Goal: Task Accomplishment & Management: Use online tool/utility

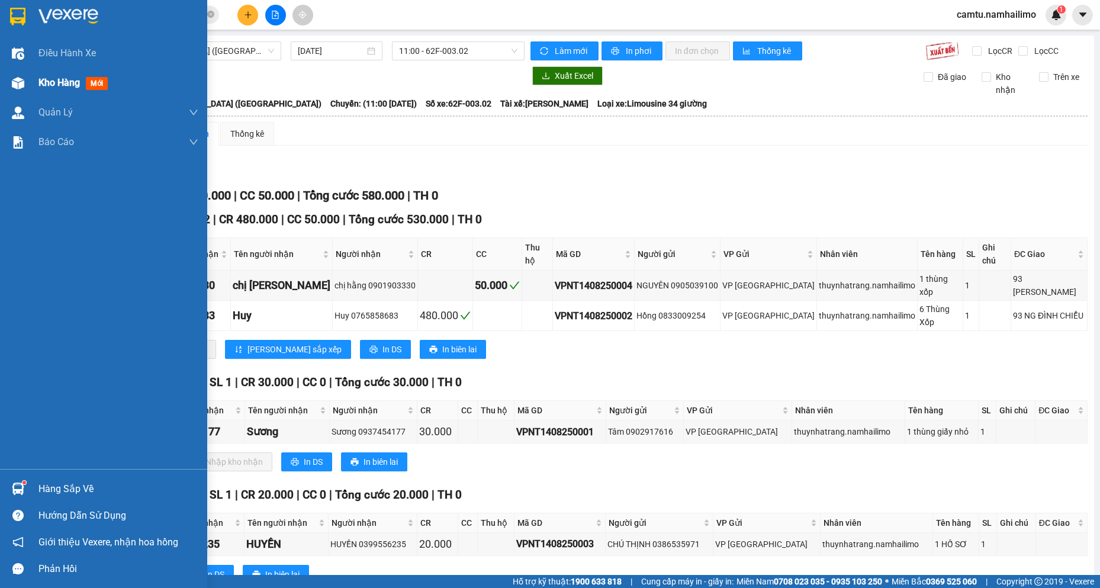
scroll to position [15, 0]
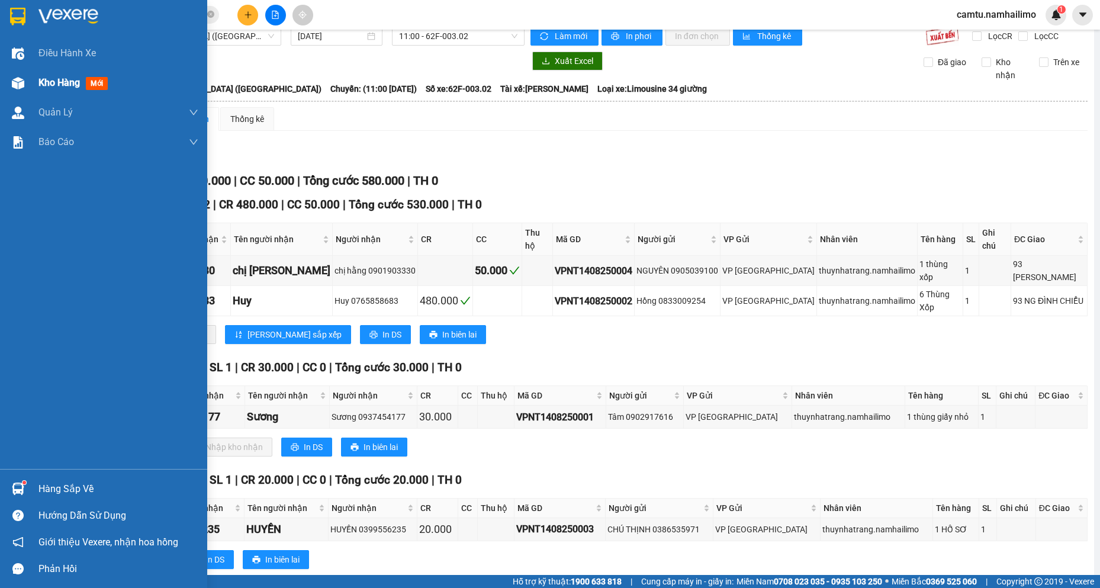
click at [30, 85] on div "Kho hàng mới" at bounding box center [103, 83] width 207 height 30
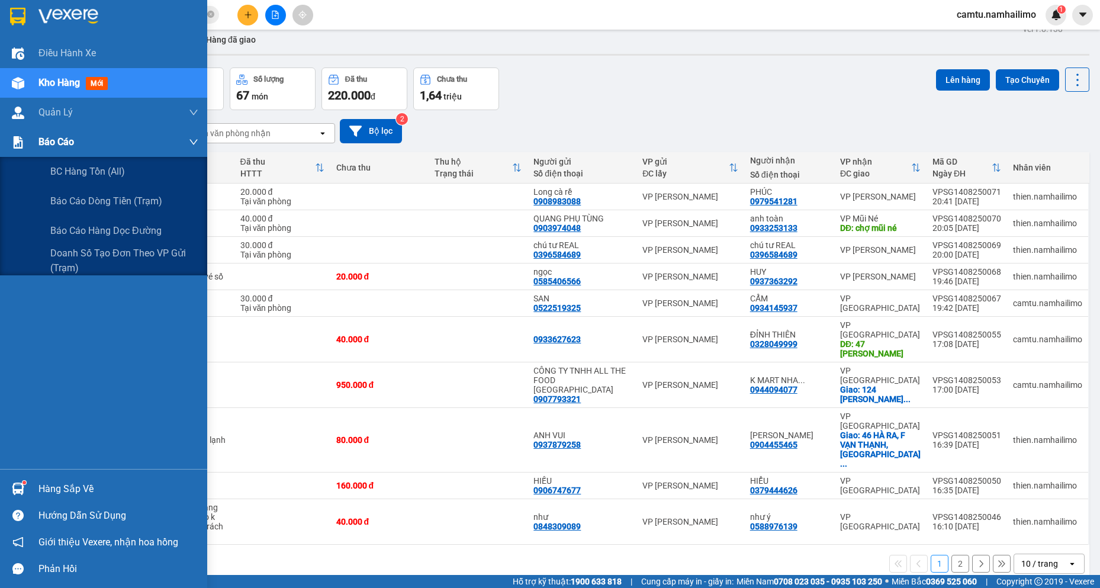
click at [21, 140] on img at bounding box center [18, 142] width 12 height 12
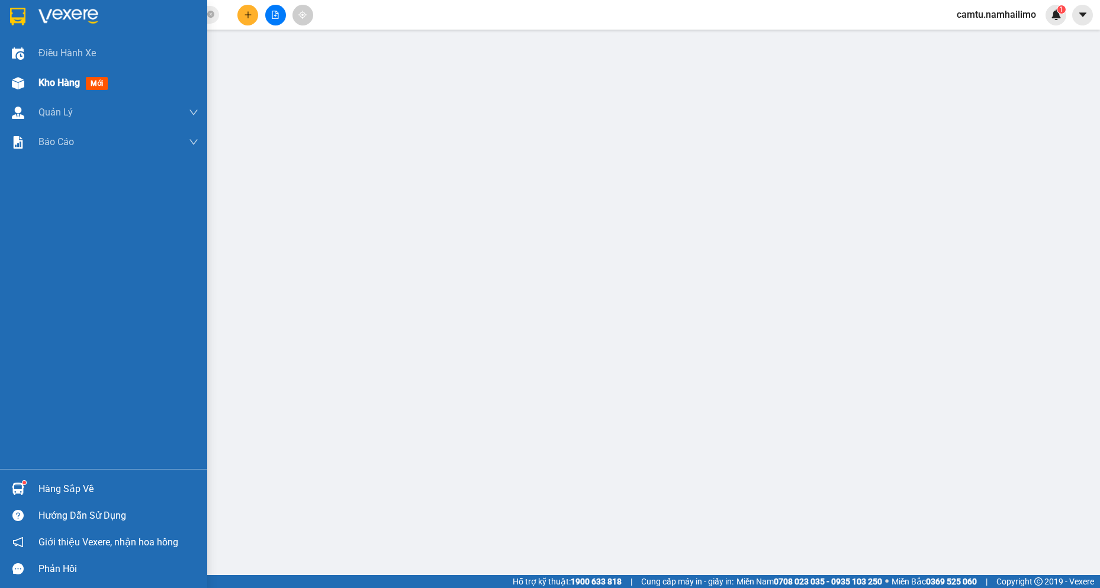
click at [33, 83] on div "Kho hàng mới" at bounding box center [103, 83] width 207 height 30
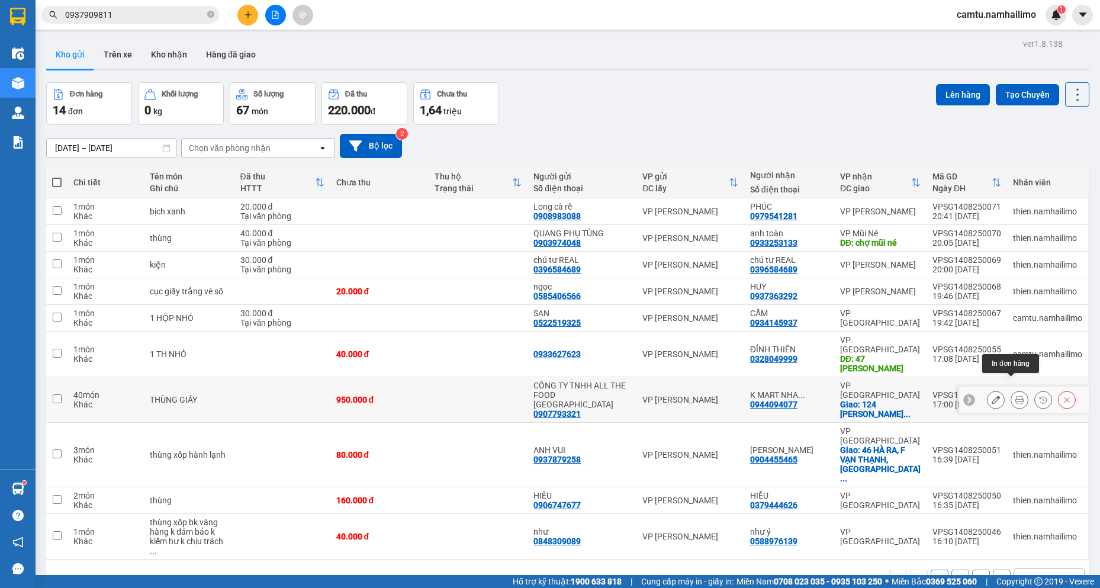
click at [1016, 396] on icon at bounding box center [1020, 400] width 8 height 8
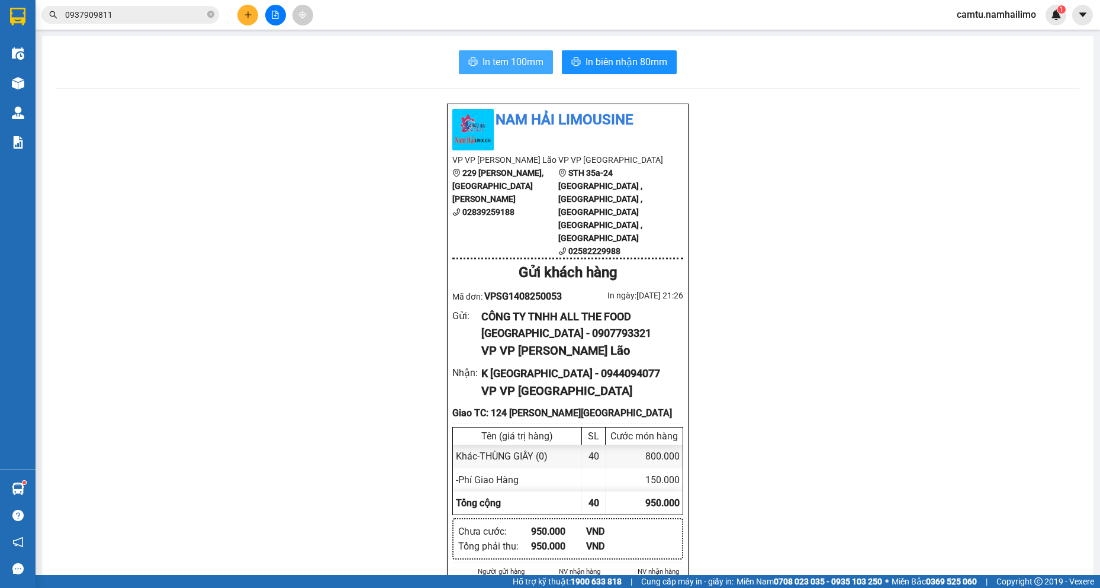
click at [520, 57] on span "In tem 100mm" at bounding box center [513, 61] width 61 height 15
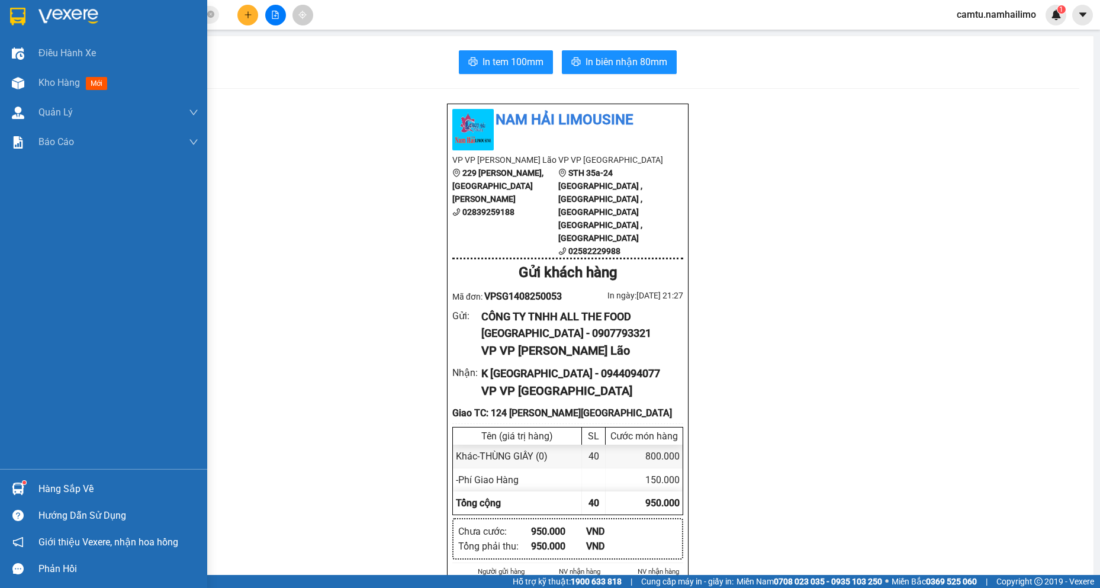
drag, startPoint x: 14, startPoint y: 81, endPoint x: 148, endPoint y: 5, distance: 154.6
click at [14, 82] on img at bounding box center [18, 83] width 12 height 12
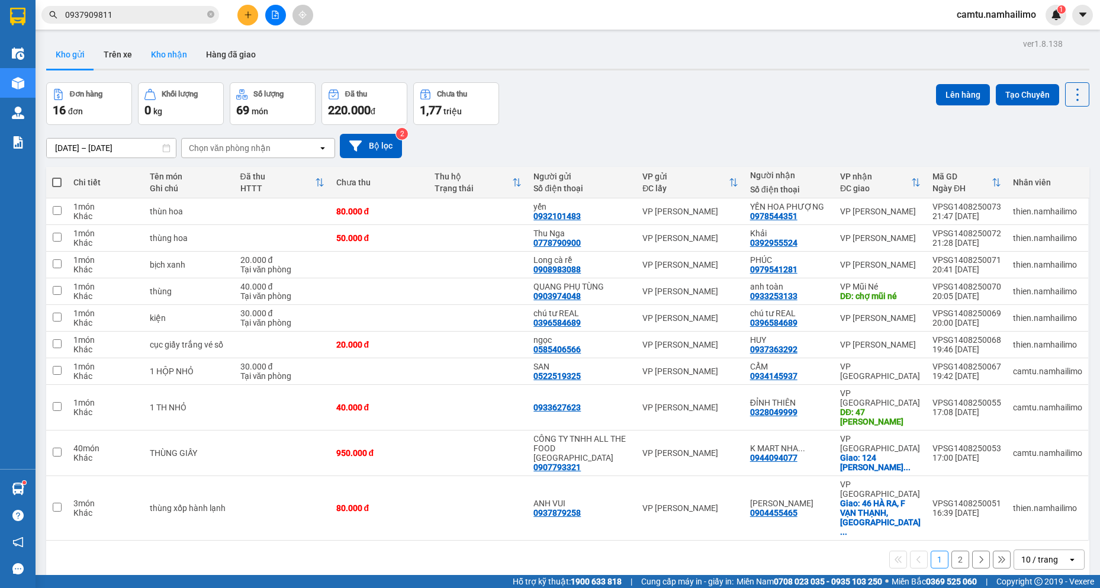
click at [180, 57] on button "Kho nhận" at bounding box center [169, 54] width 55 height 28
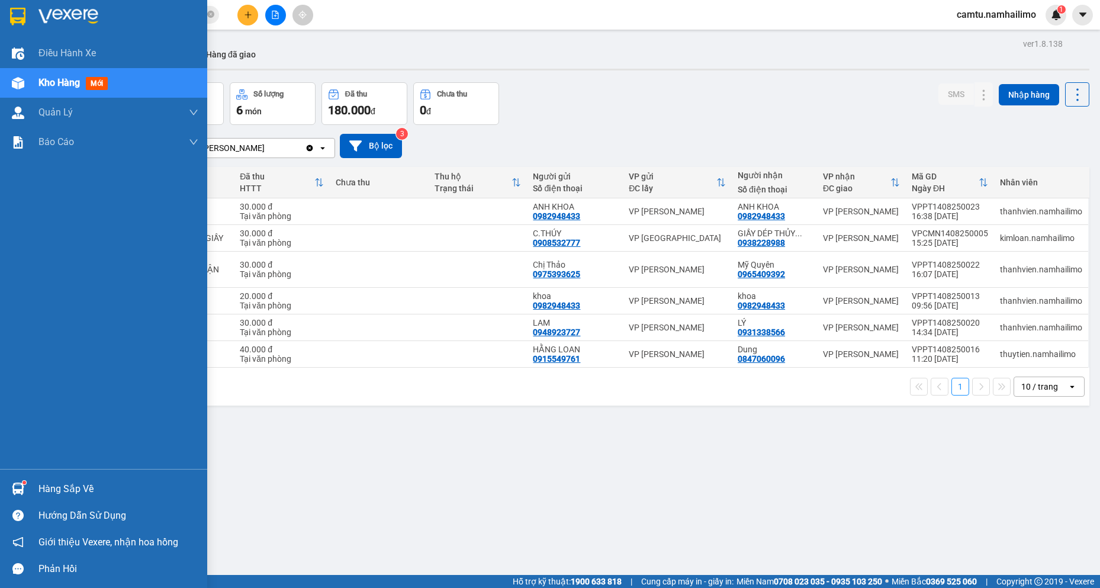
click at [17, 487] on img at bounding box center [18, 489] width 12 height 12
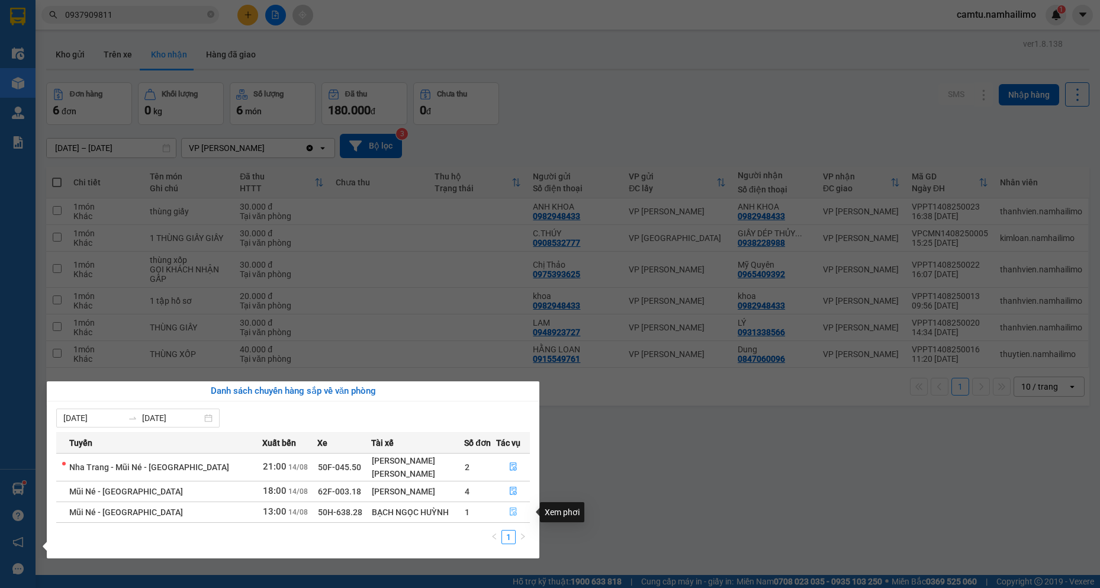
click at [515, 510] on icon "file-done" at bounding box center [513, 512] width 8 height 8
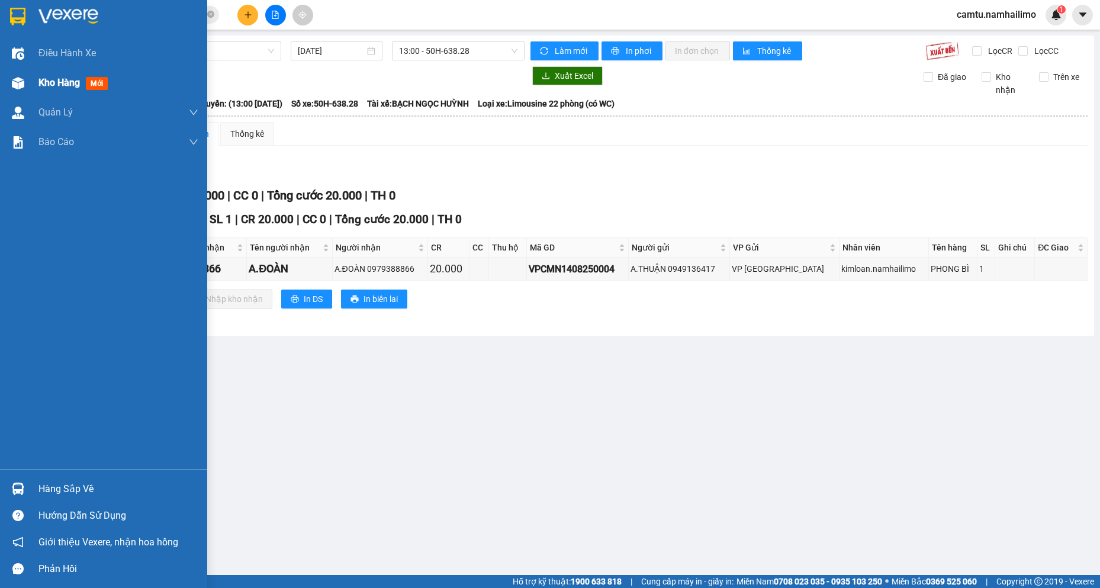
click at [75, 77] on span "Kho hàng" at bounding box center [58, 82] width 41 height 11
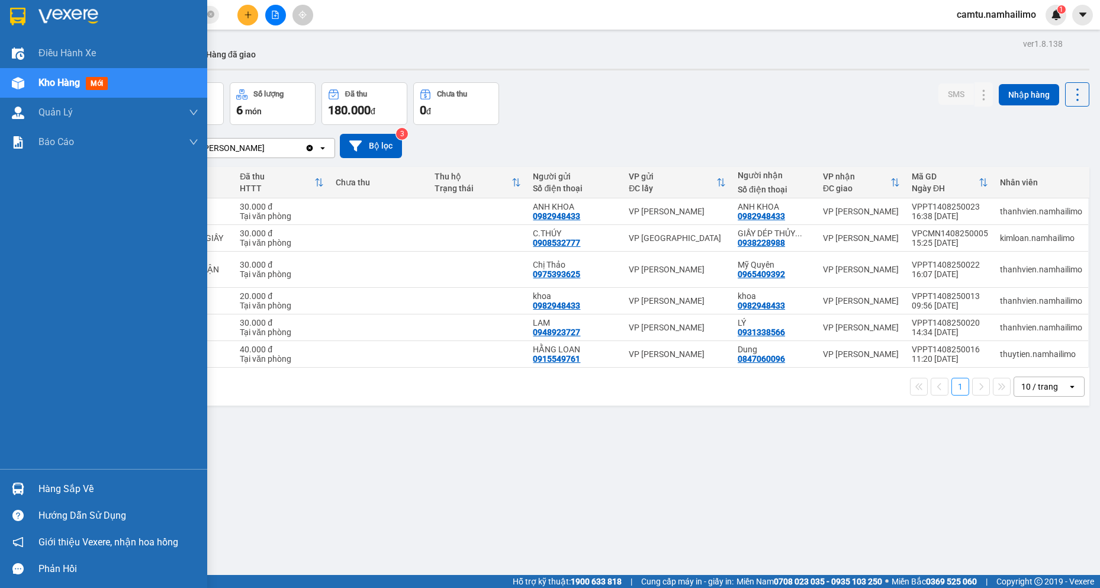
click at [76, 479] on div "Hàng sắp về" at bounding box center [103, 489] width 207 height 27
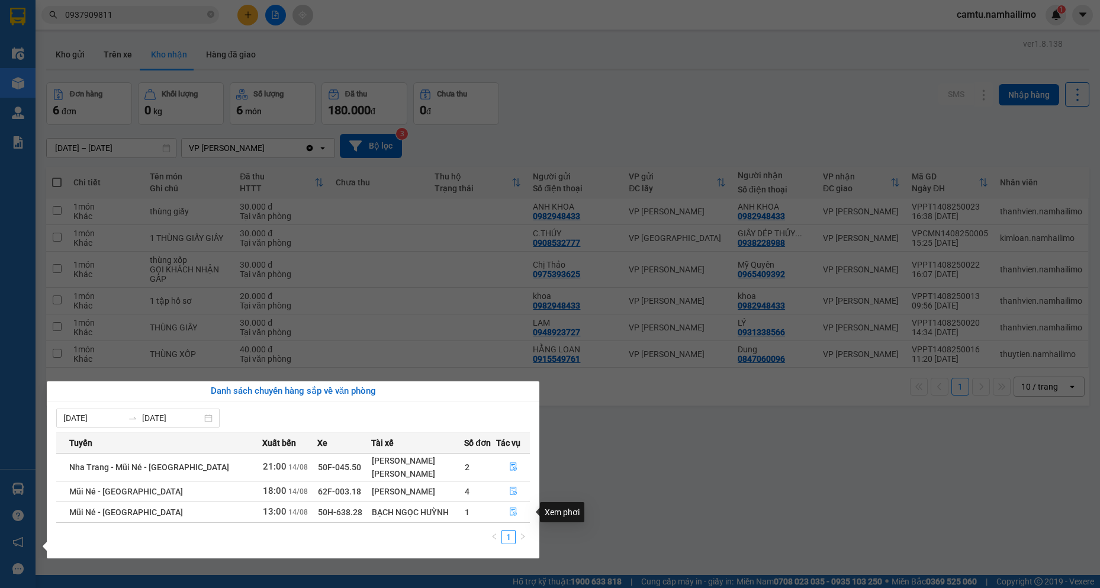
click at [511, 511] on icon "file-done" at bounding box center [513, 512] width 8 height 8
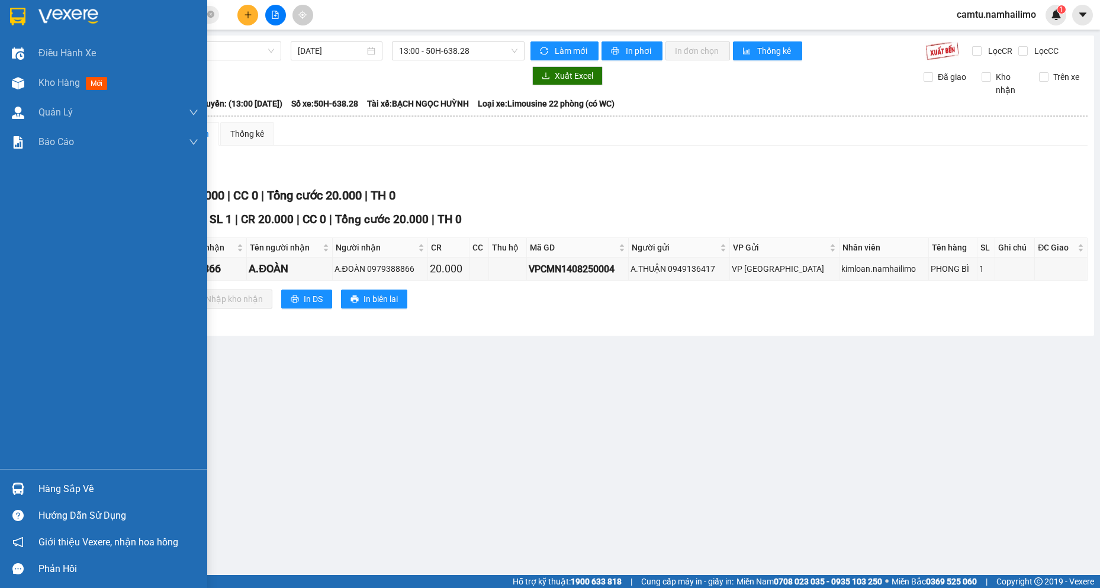
click at [62, 490] on div "Hàng sắp về" at bounding box center [118, 489] width 160 height 18
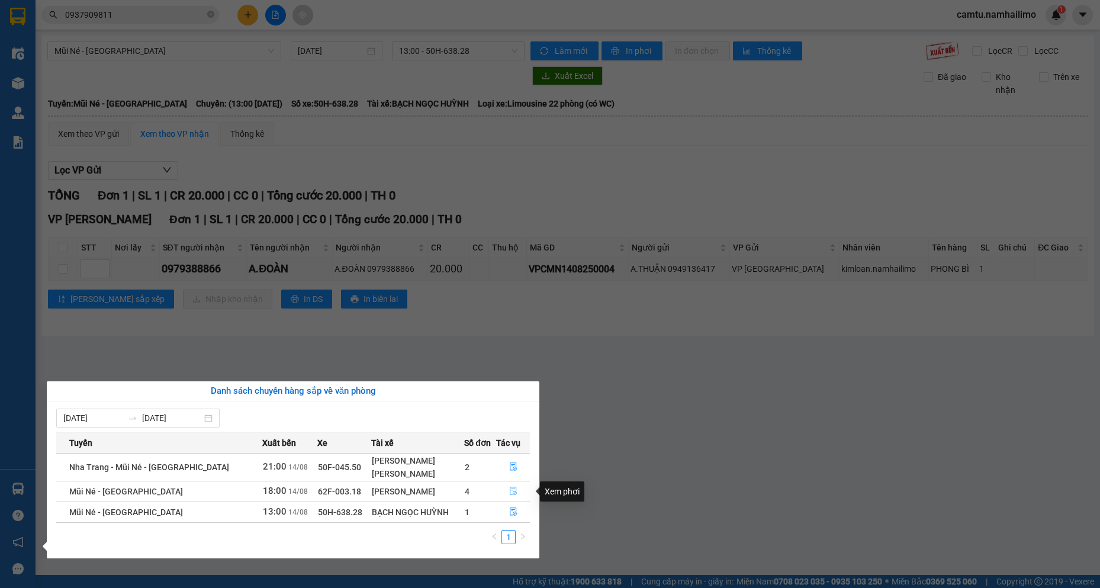
click at [513, 489] on icon "file-done" at bounding box center [513, 491] width 8 height 8
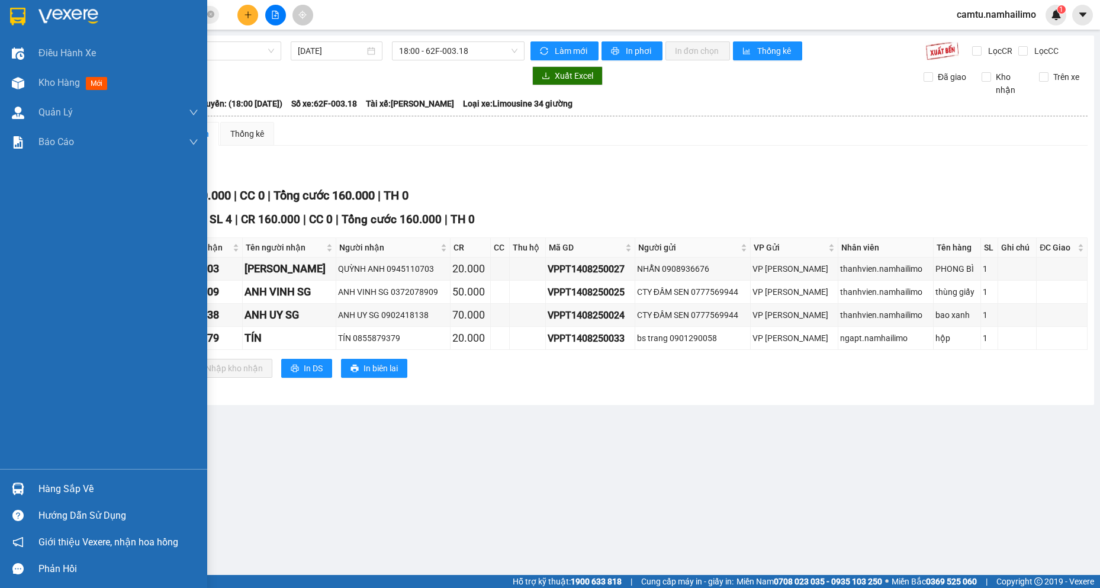
click at [19, 492] on img at bounding box center [18, 489] width 12 height 12
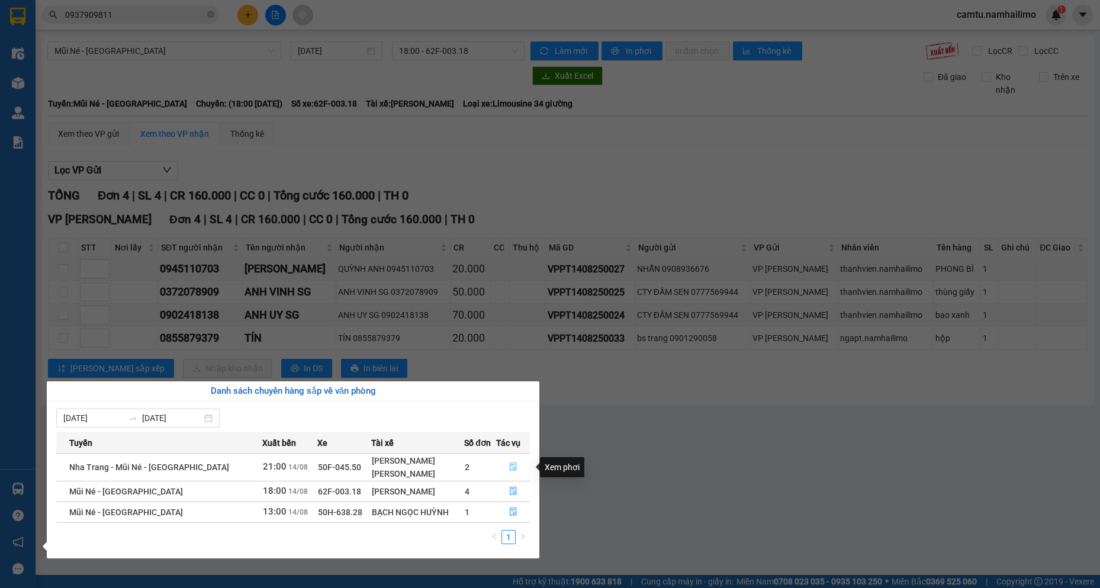
click at [516, 466] on button "button" at bounding box center [513, 467] width 33 height 19
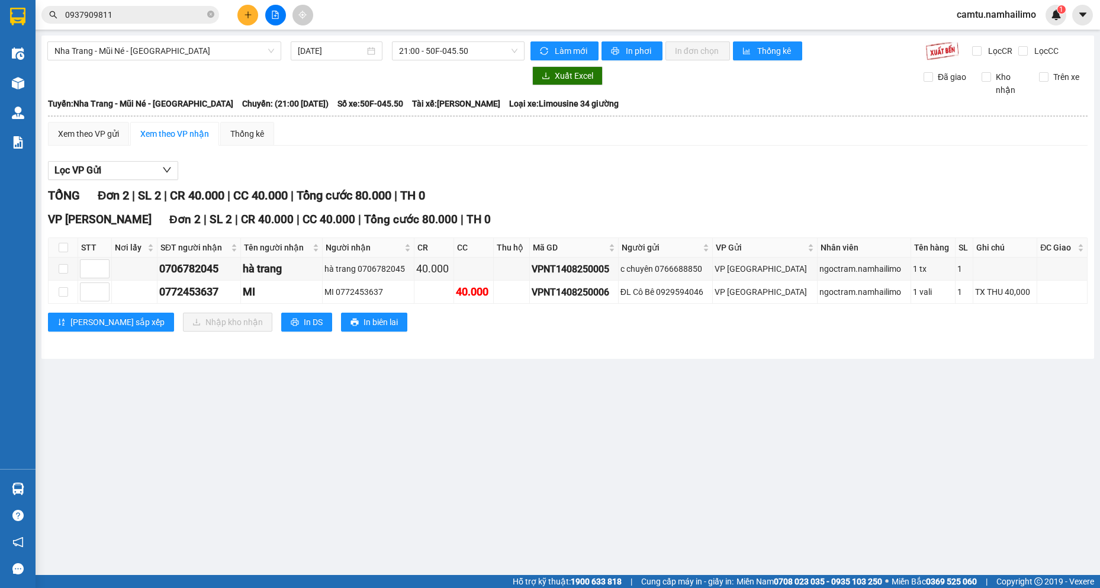
click at [145, 13] on input "0937909811" at bounding box center [135, 14] width 140 height 13
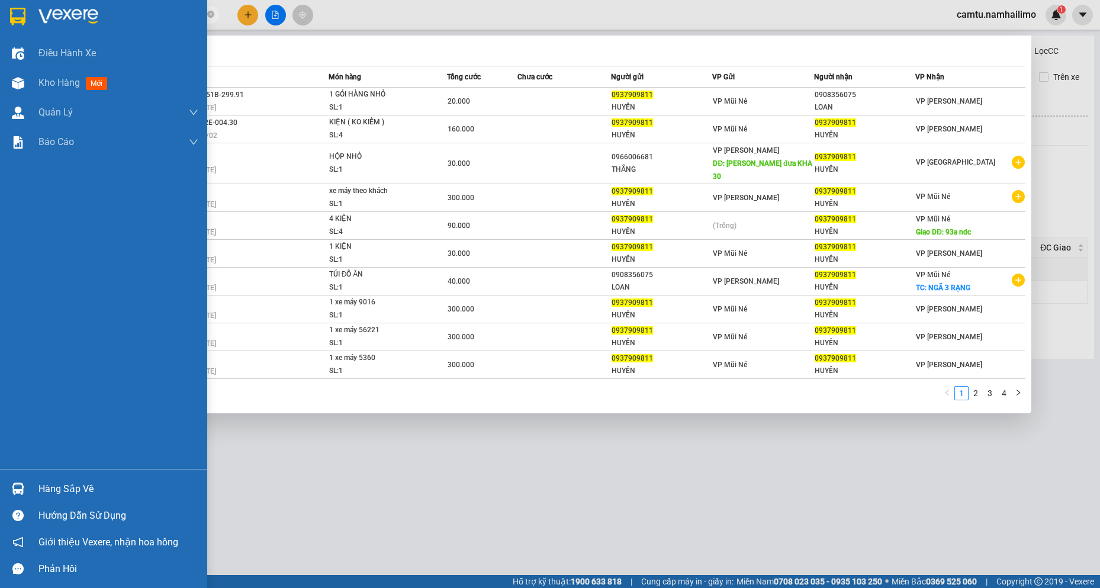
drag, startPoint x: 145, startPoint y: 13, endPoint x: 0, endPoint y: 14, distance: 145.1
click at [0, 14] on section "Kết quả tìm kiếm ( 31 ) Bộ lọc Mã ĐH Trạng thái Món hàng Tổng cước Chưa cước Ng…" at bounding box center [550, 294] width 1100 height 588
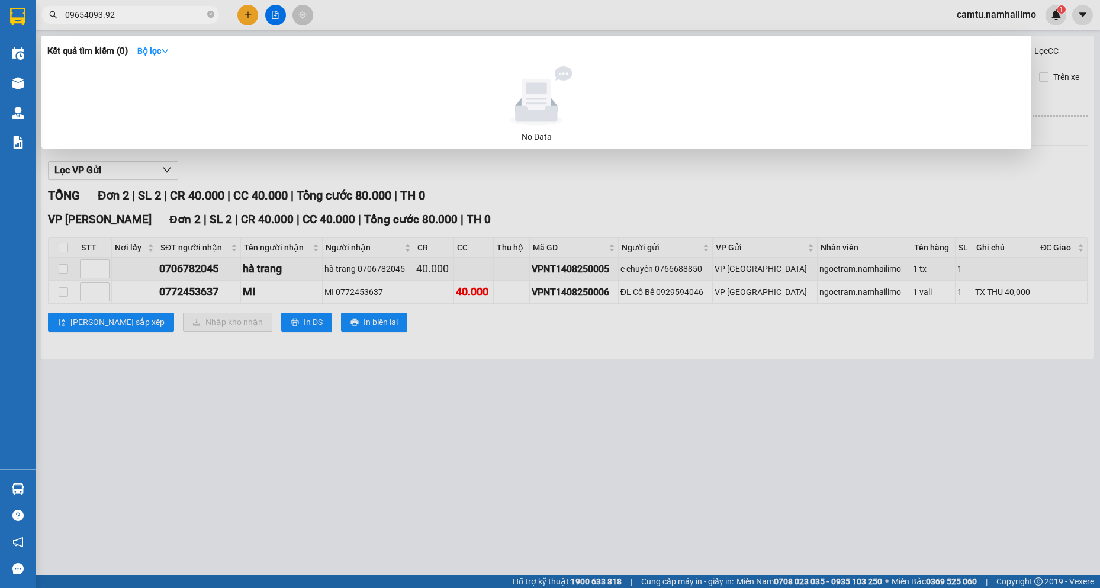
click at [104, 17] on input "09654093.92" at bounding box center [135, 14] width 140 height 13
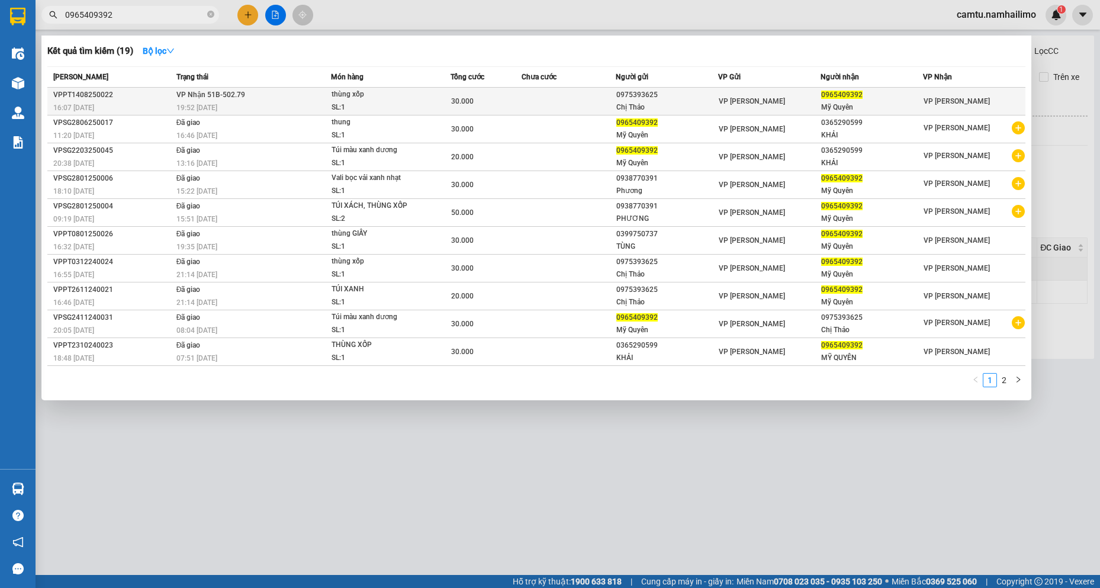
type input "0965409392"
click at [564, 103] on td at bounding box center [569, 102] width 95 height 28
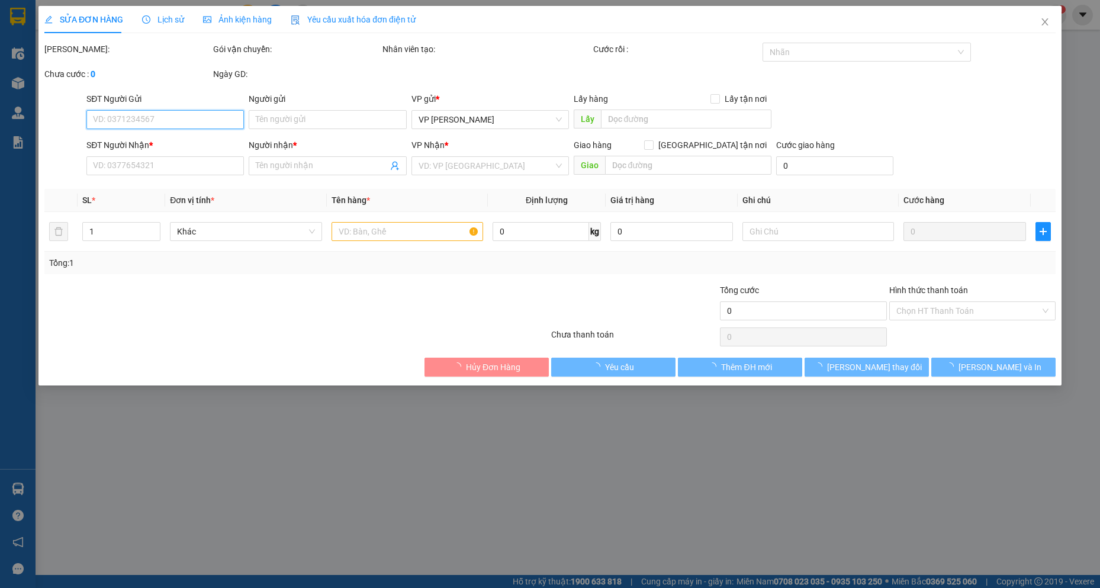
type input "0975393625"
type input "Chị Thảo"
type input "0965409392"
type input "Mỹ Quyên"
type input "30.000"
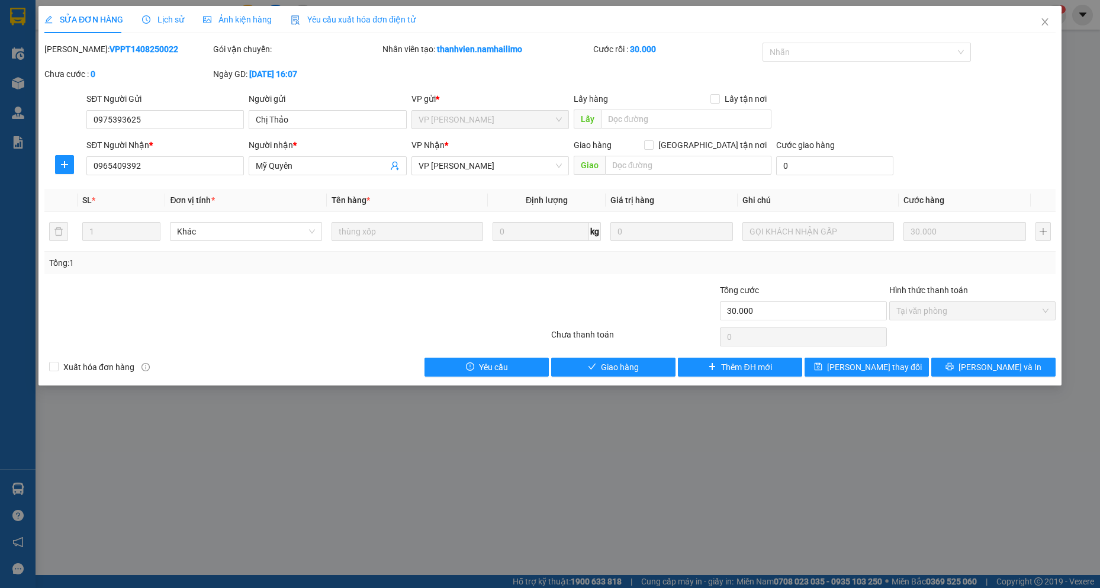
click at [635, 378] on div "SỬA ĐƠN HÀNG Lịch sử Ảnh kiện hàng Yêu cầu xuất hóa đơn điện tử Total Paid Fee …" at bounding box center [549, 196] width 1023 height 380
click at [634, 370] on span "Giao hàng" at bounding box center [620, 367] width 38 height 13
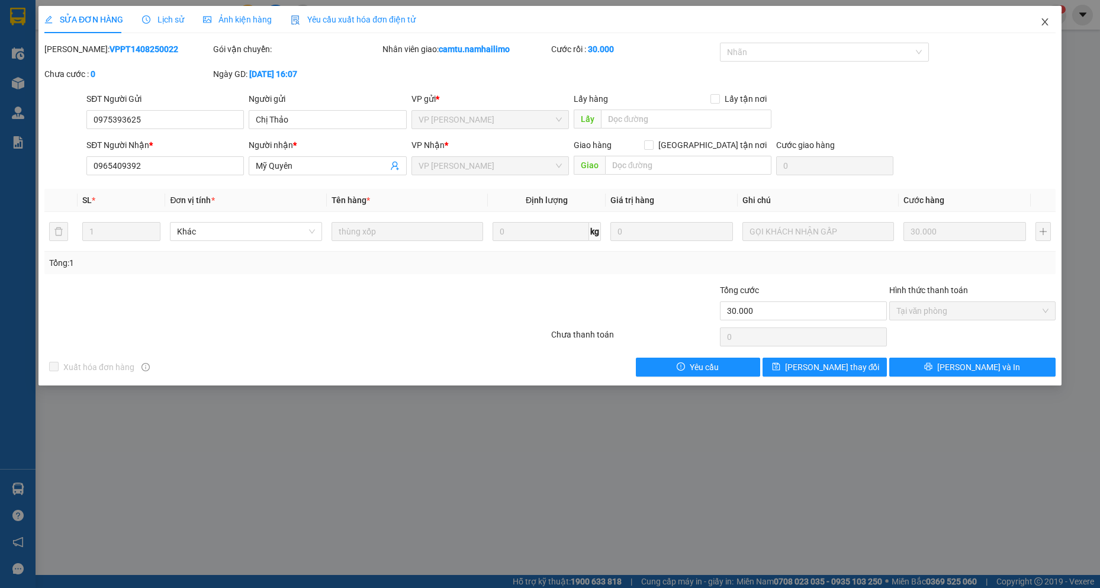
click at [1047, 17] on span "Close" at bounding box center [1045, 22] width 33 height 33
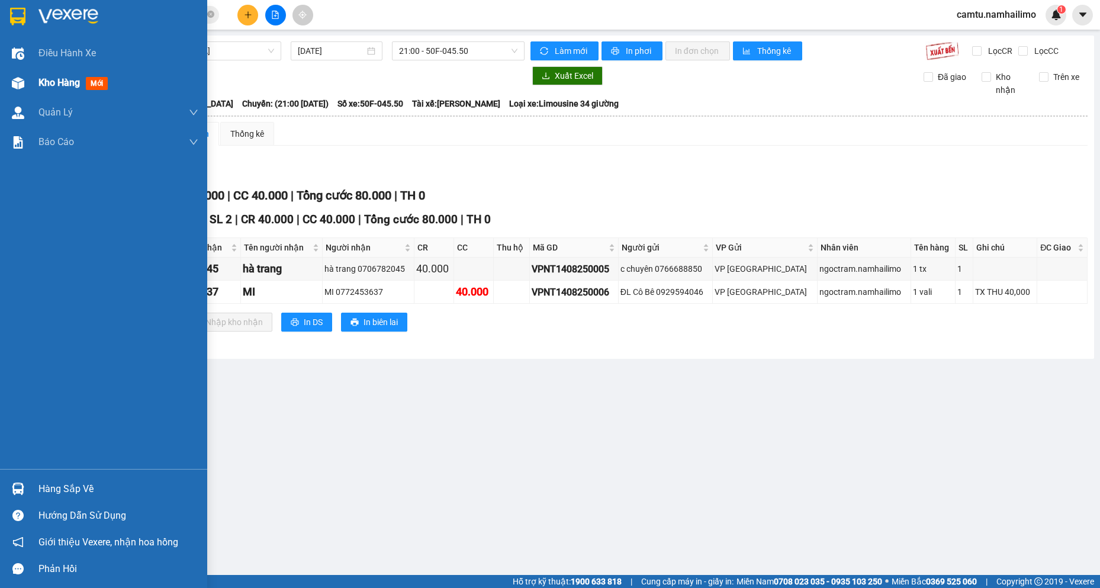
click at [46, 89] on div "Kho hàng mới" at bounding box center [75, 82] width 74 height 15
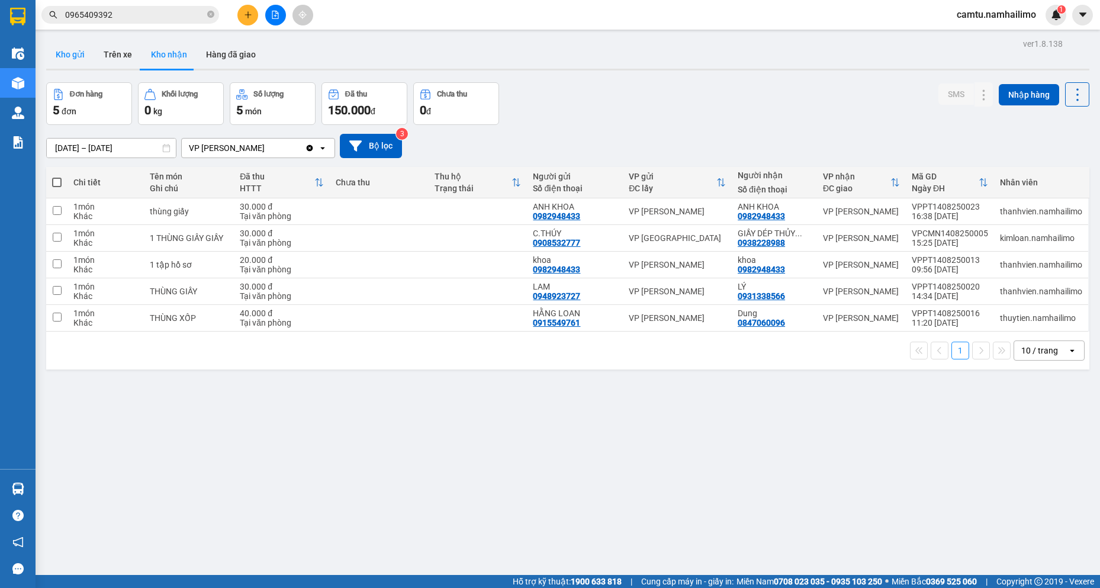
click at [87, 54] on button "Kho gửi" at bounding box center [70, 54] width 48 height 28
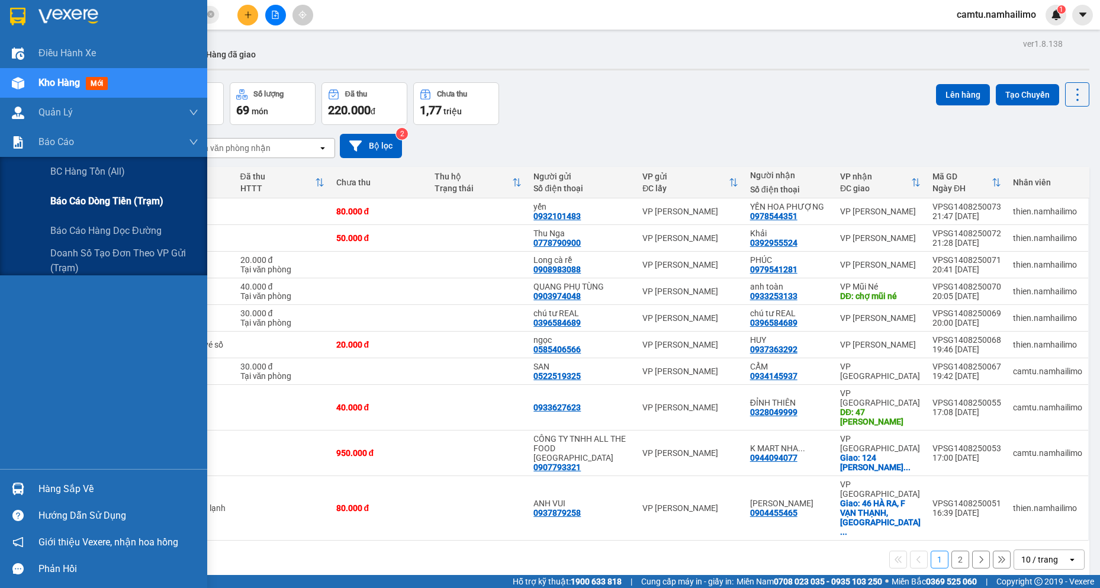
click at [57, 199] on span "Báo cáo dòng tiền (trạm)" at bounding box center [106, 201] width 113 height 15
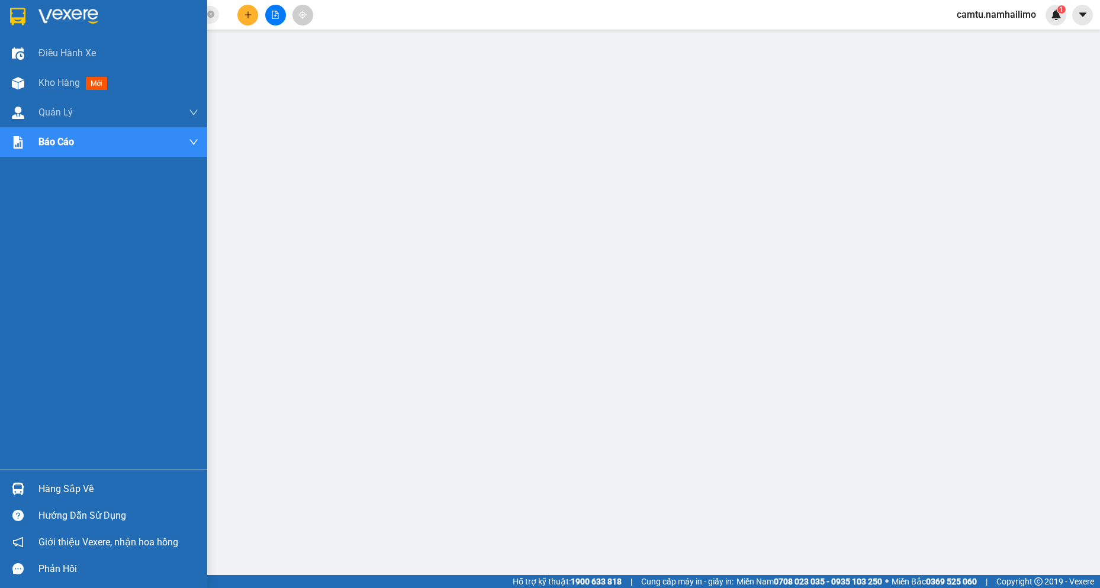
click at [25, 483] on div at bounding box center [18, 489] width 21 height 21
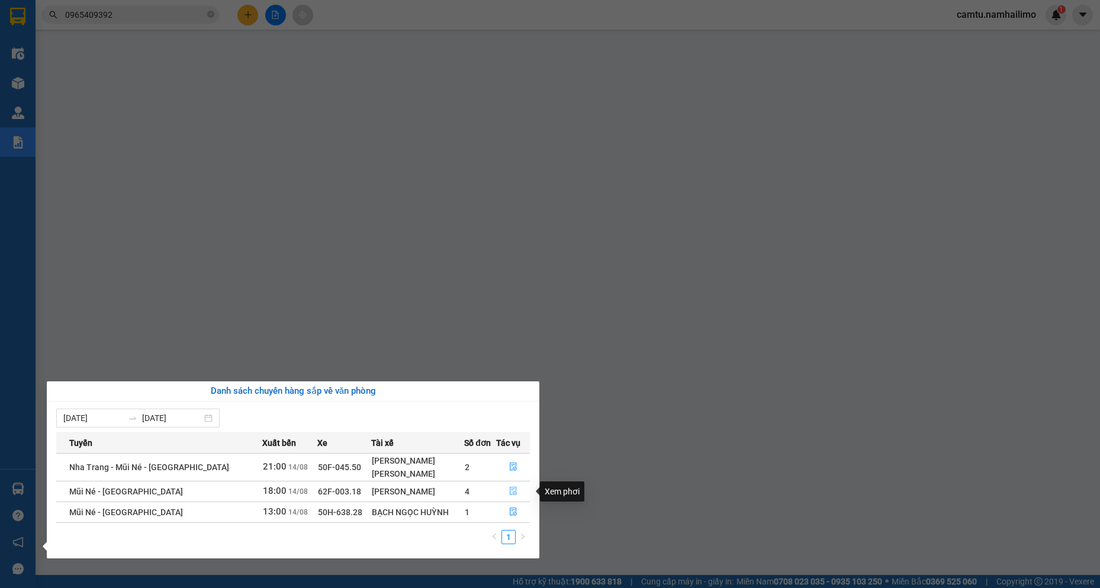
click at [510, 493] on icon "file-done" at bounding box center [513, 491] width 8 height 8
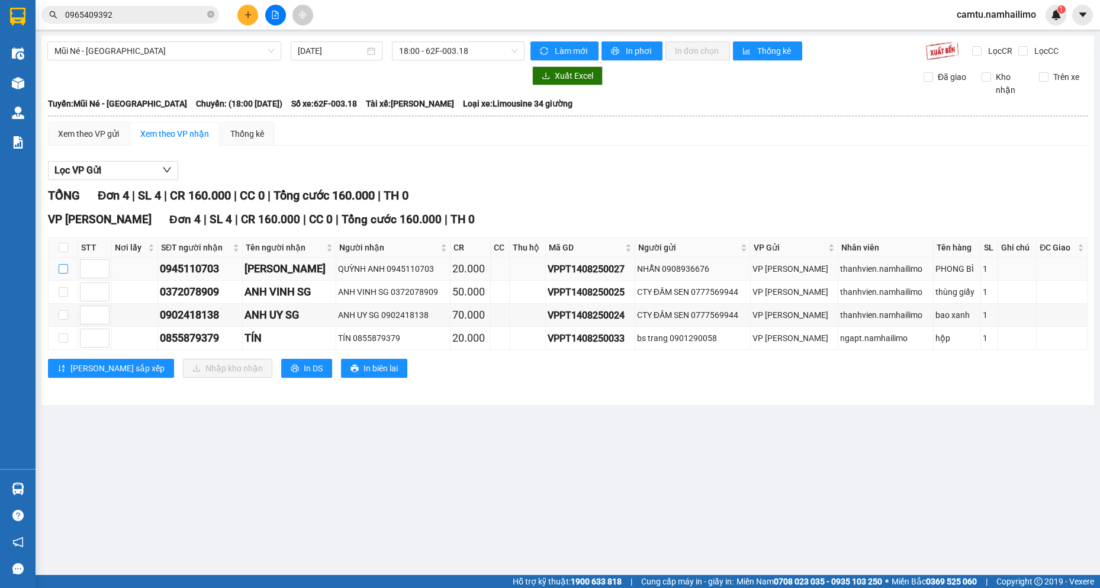
click at [59, 271] on input "checkbox" at bounding box center [63, 268] width 9 height 9
checkbox input "true"
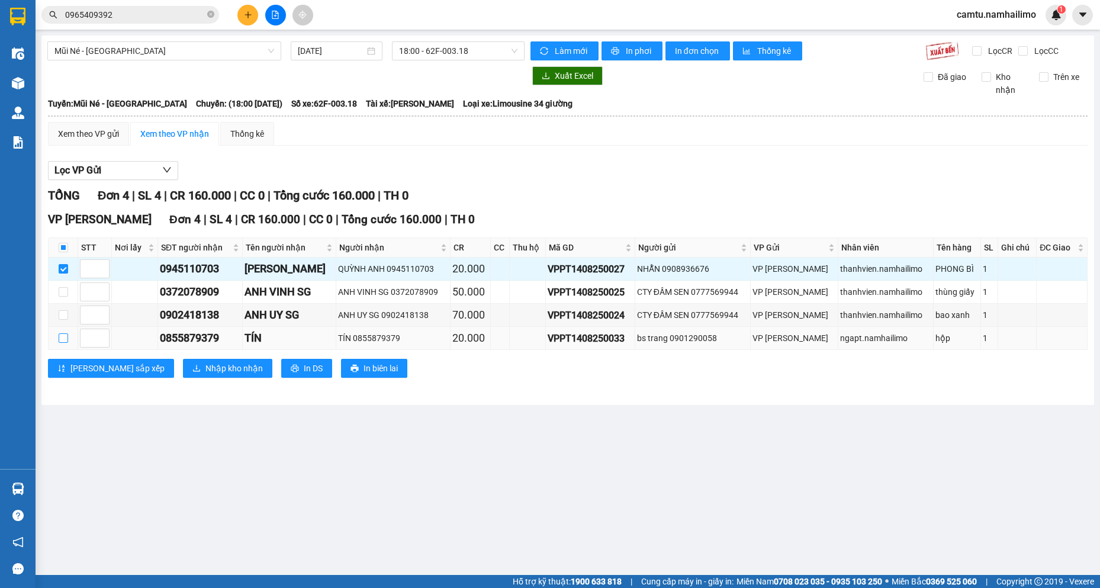
click at [66, 334] on input "checkbox" at bounding box center [63, 337] width 9 height 9
checkbox input "true"
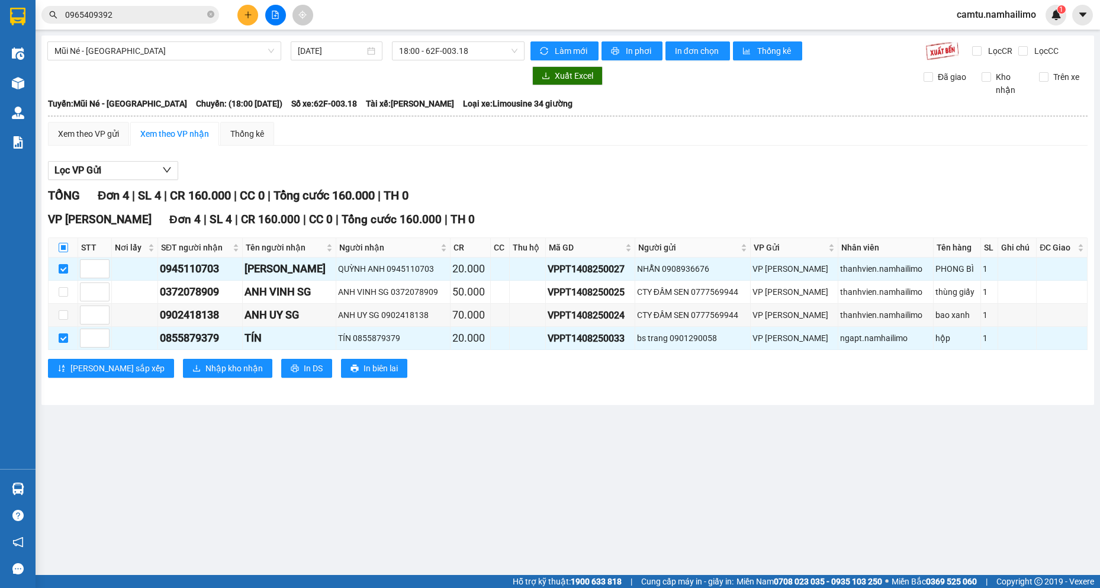
click at [62, 245] on input "checkbox" at bounding box center [63, 247] width 9 height 9
checkbox input "true"
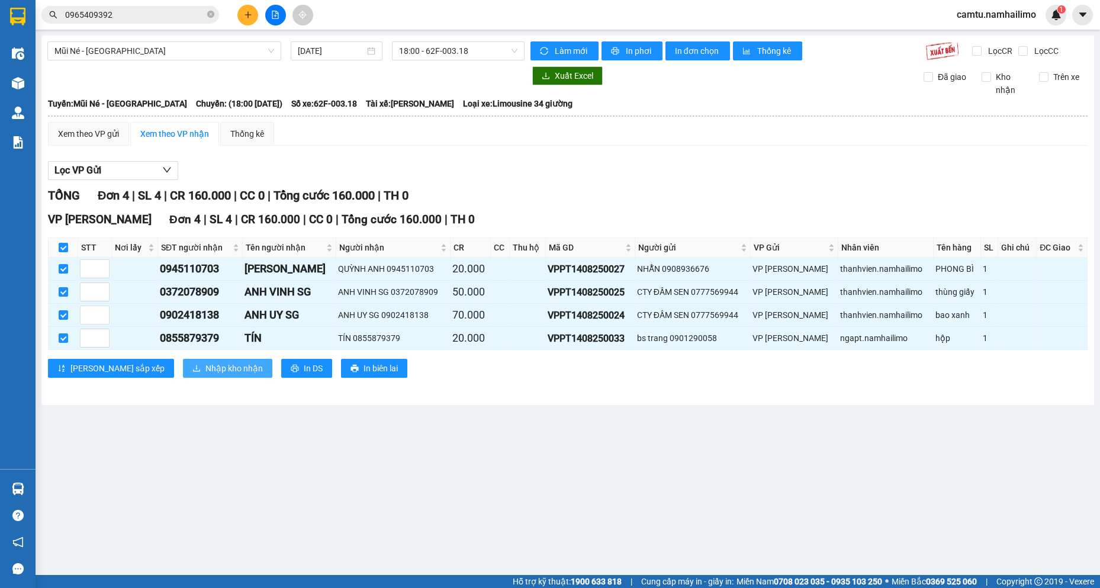
click at [206, 364] on span "Nhập kho nhận" at bounding box center [234, 368] width 57 height 13
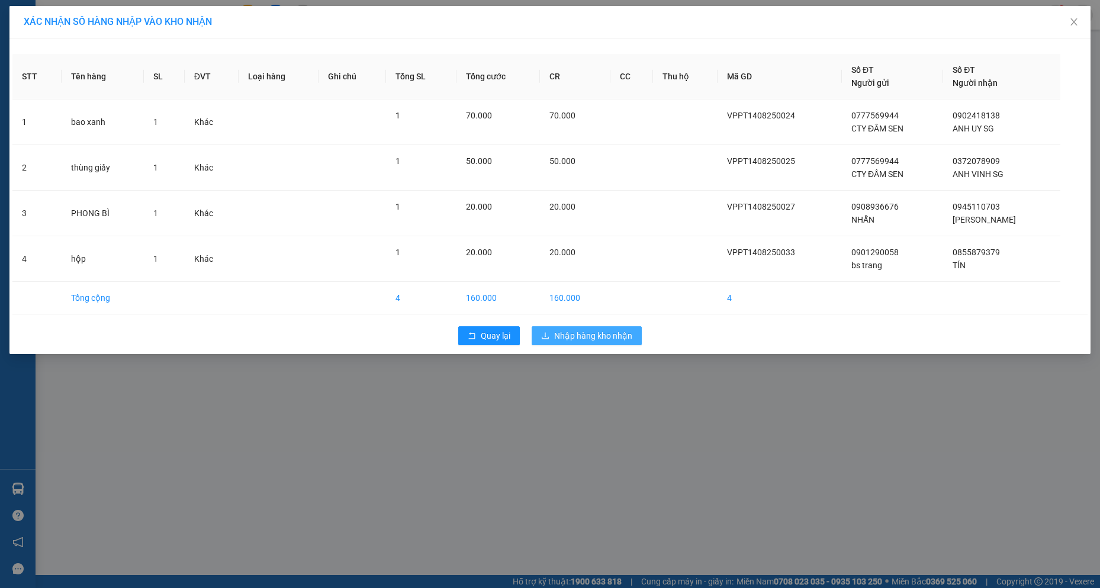
click at [603, 332] on span "Nhập hàng kho nhận" at bounding box center [593, 335] width 78 height 13
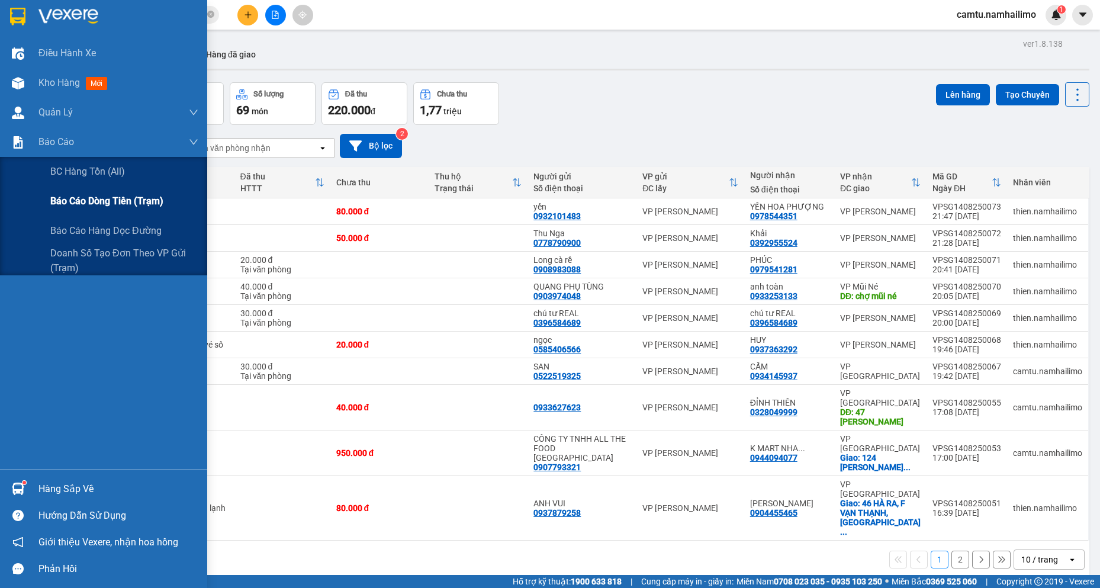
click at [58, 191] on div "Báo cáo dòng tiền (trạm)" at bounding box center [124, 202] width 148 height 30
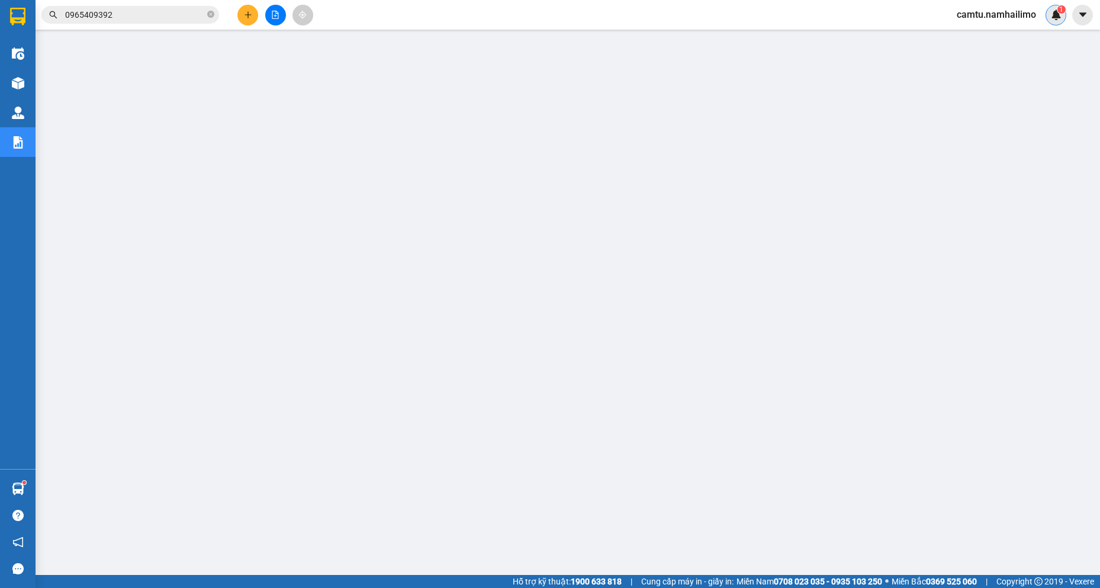
click at [1061, 18] on img at bounding box center [1056, 14] width 11 height 11
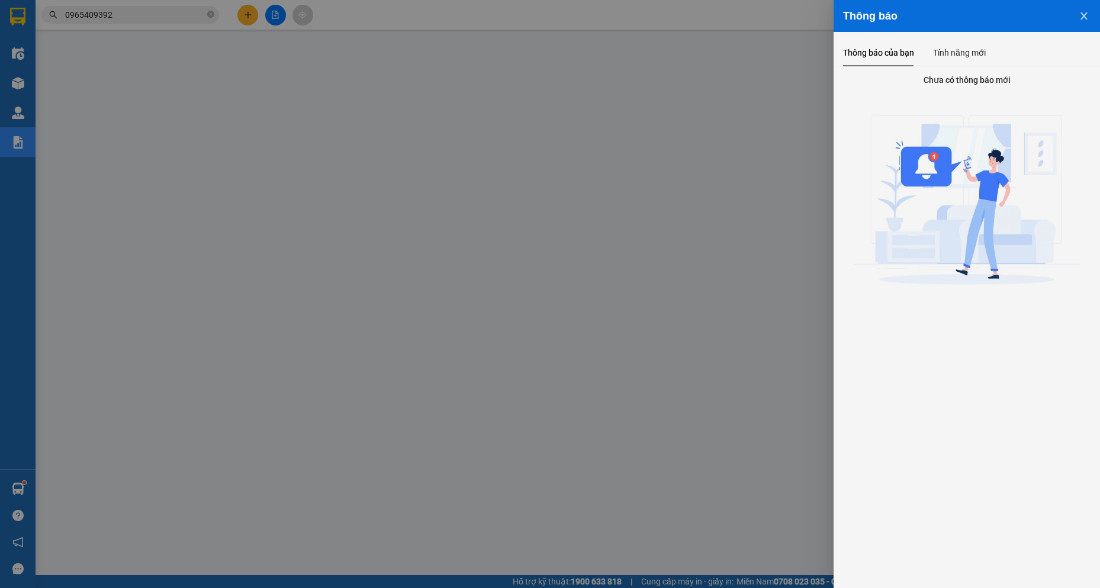
click at [737, 57] on div at bounding box center [550, 294] width 1100 height 588
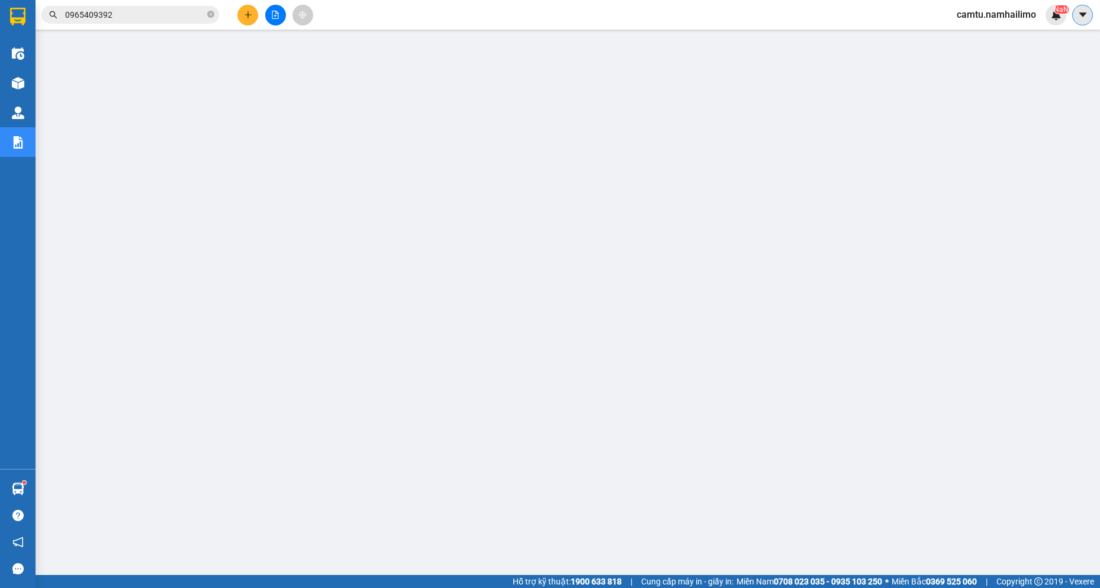
click at [1086, 20] on button at bounding box center [1083, 15] width 21 height 21
click at [983, 18] on span "camtu.namhailimo" at bounding box center [997, 14] width 98 height 15
click at [976, 33] on span "Đăng xuất" at bounding box center [1002, 36] width 73 height 13
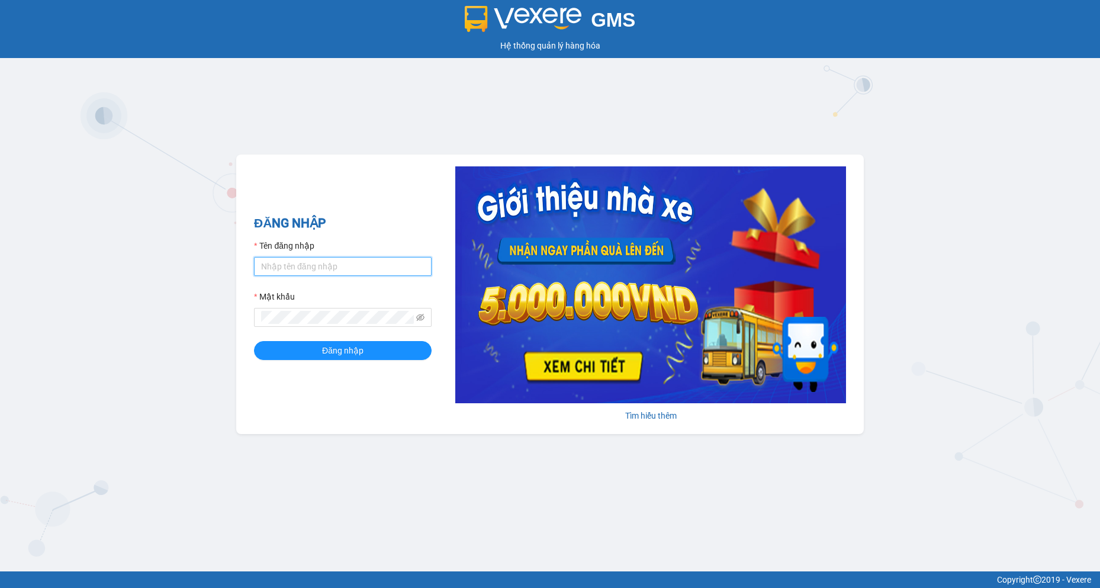
click at [338, 265] on input "Tên đăng nhập" at bounding box center [343, 266] width 178 height 19
type input "camtu.namhailimo"
click at [254, 341] on button "Đăng nhập" at bounding box center [343, 350] width 178 height 19
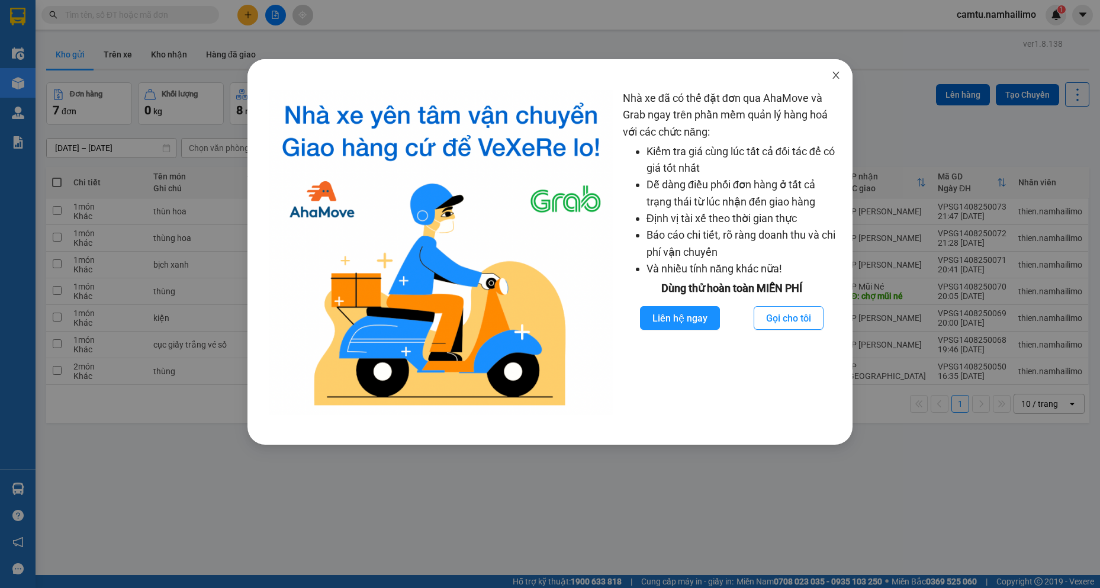
click at [842, 75] on span "Close" at bounding box center [836, 75] width 33 height 33
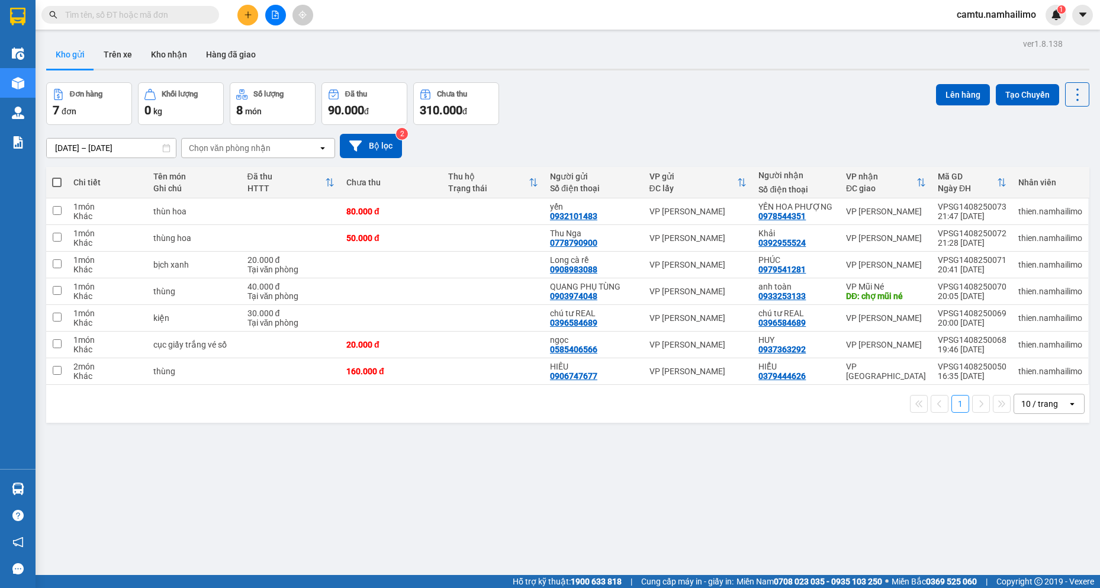
drag, startPoint x: 680, startPoint y: 127, endPoint x: 662, endPoint y: 119, distance: 20.5
click at [673, 123] on div "ver 1.8.138 Kho gửi Trên xe Kho nhận Hàng đã giao Đơn hàng 7 đơn Khối lượng 0 k…" at bounding box center [567, 330] width 1053 height 588
click at [664, 101] on div "Đơn hàng 7 đơn Khối lượng 0 kg Số lượng 8 món Đã thu 90.000 đ Chưa thu 310.000 …" at bounding box center [567, 103] width 1043 height 43
click at [62, 182] on th at bounding box center [56, 182] width 21 height 31
click at [53, 184] on span at bounding box center [56, 182] width 9 height 9
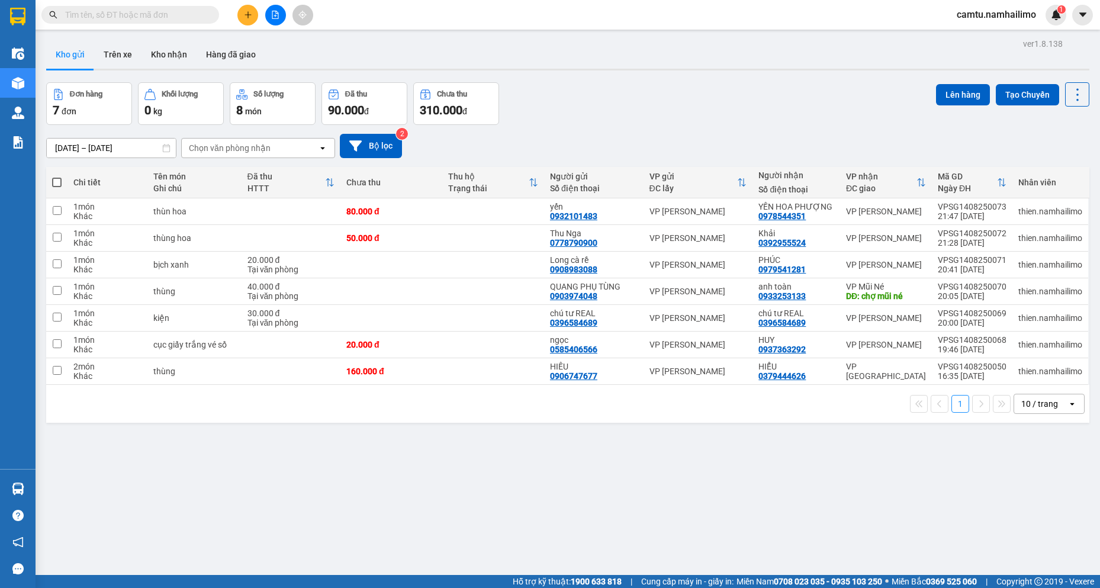
click at [57, 176] on input "checkbox" at bounding box center [57, 176] width 0 height 0
checkbox input "true"
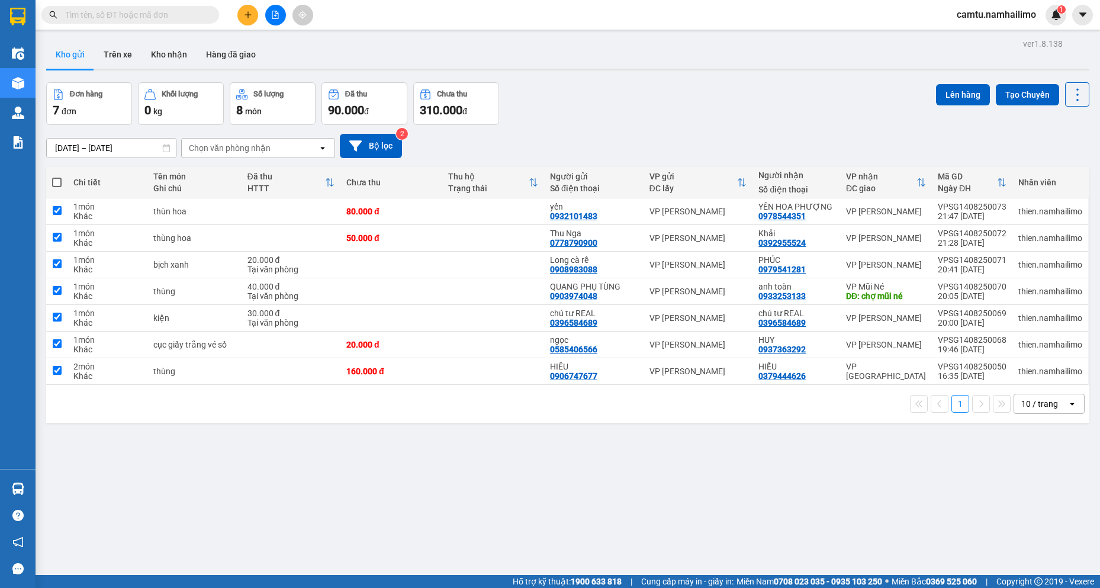
checkbox input "true"
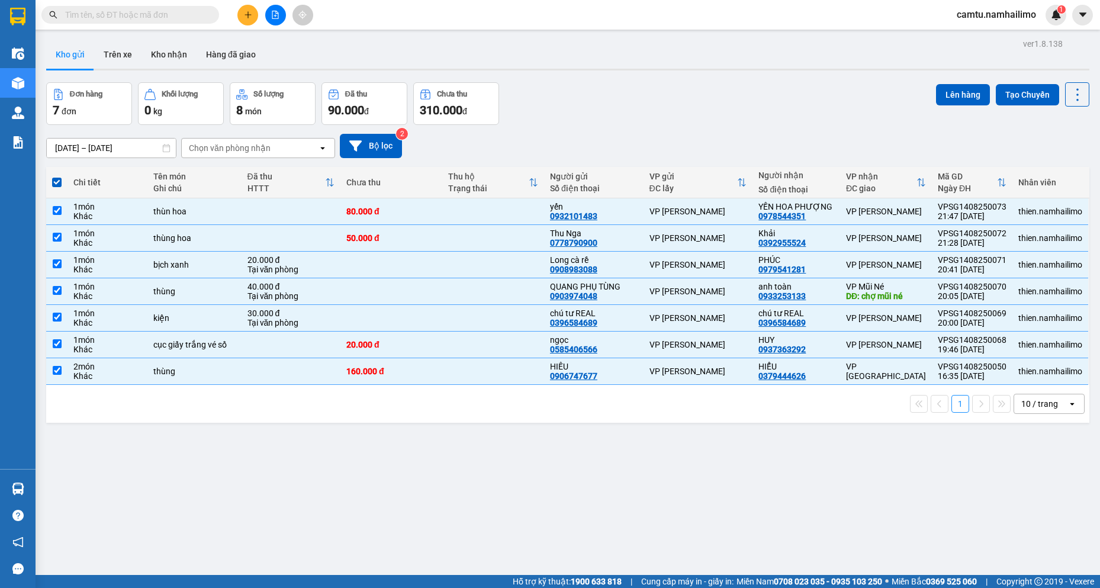
click at [1038, 395] on div "10 / trang" at bounding box center [1040, 403] width 53 height 19
click at [1023, 538] on span "100 / trang" at bounding box center [1035, 535] width 43 height 12
checkbox input "false"
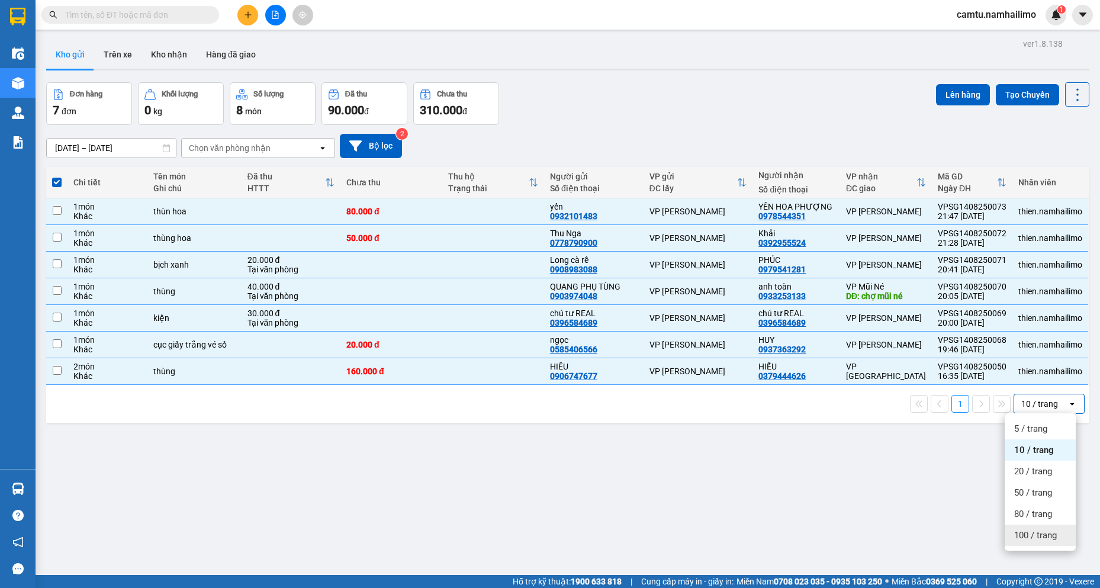
checkbox input "false"
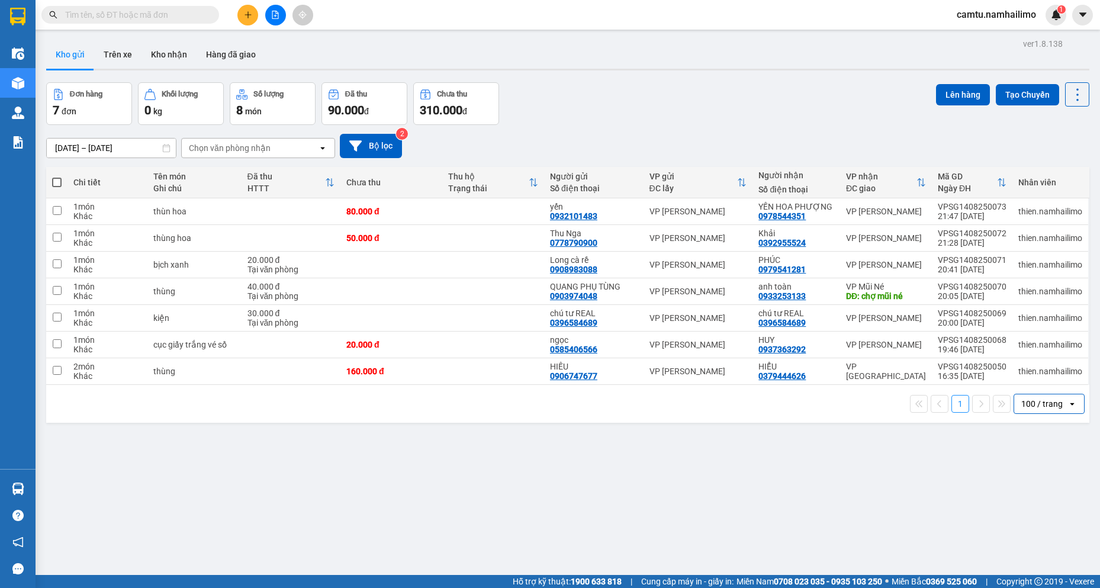
click at [54, 183] on span at bounding box center [56, 182] width 9 height 9
click at [57, 176] on input "checkbox" at bounding box center [57, 176] width 0 height 0
checkbox input "true"
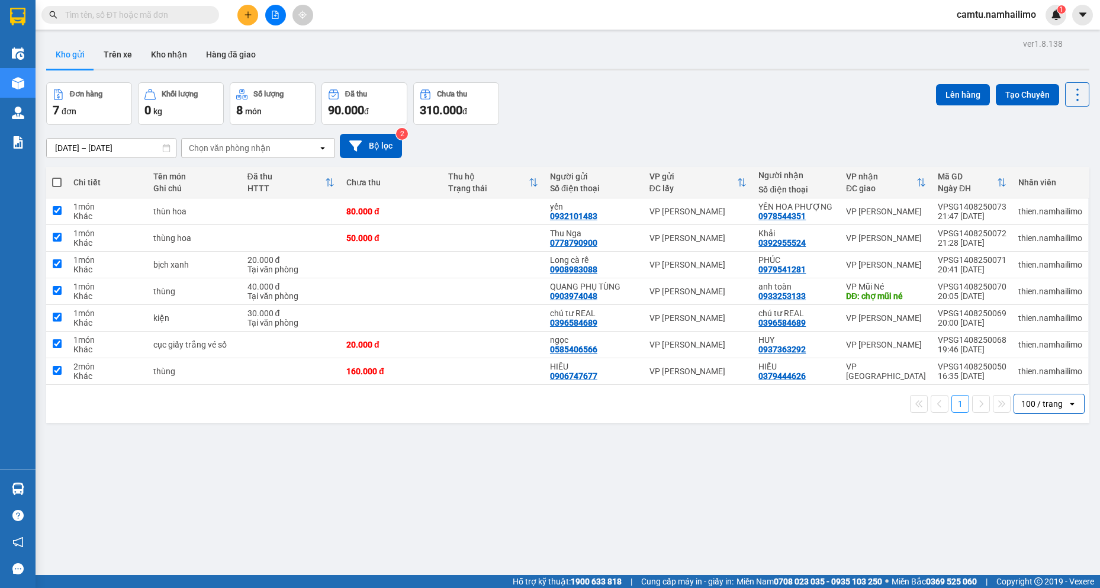
checkbox input "true"
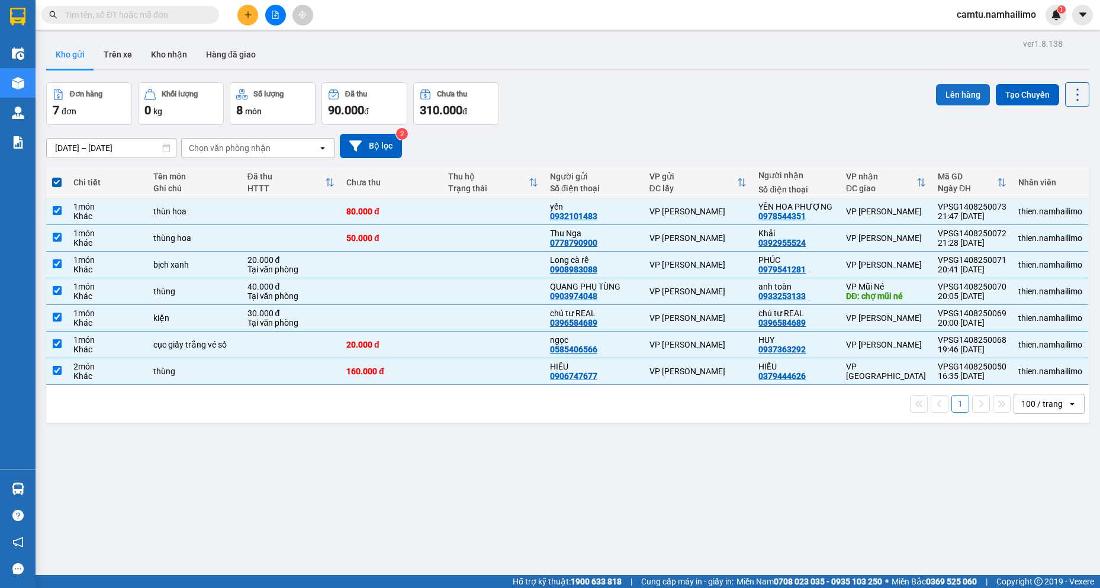
click at [950, 91] on button "Lên hàng" at bounding box center [963, 94] width 54 height 21
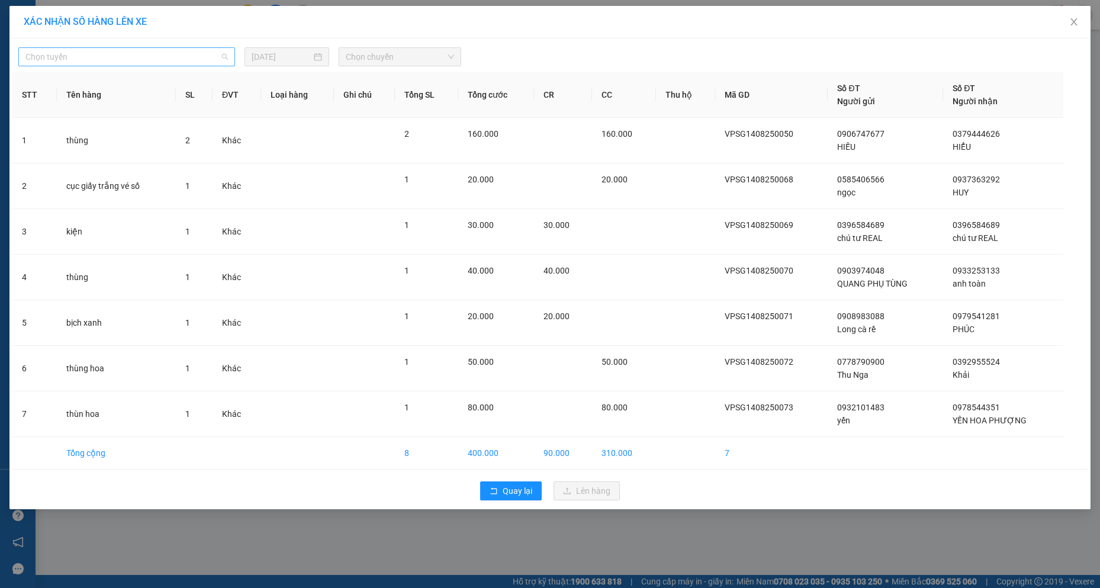
click at [95, 59] on span "Chọn tuyến" at bounding box center [126, 57] width 203 height 18
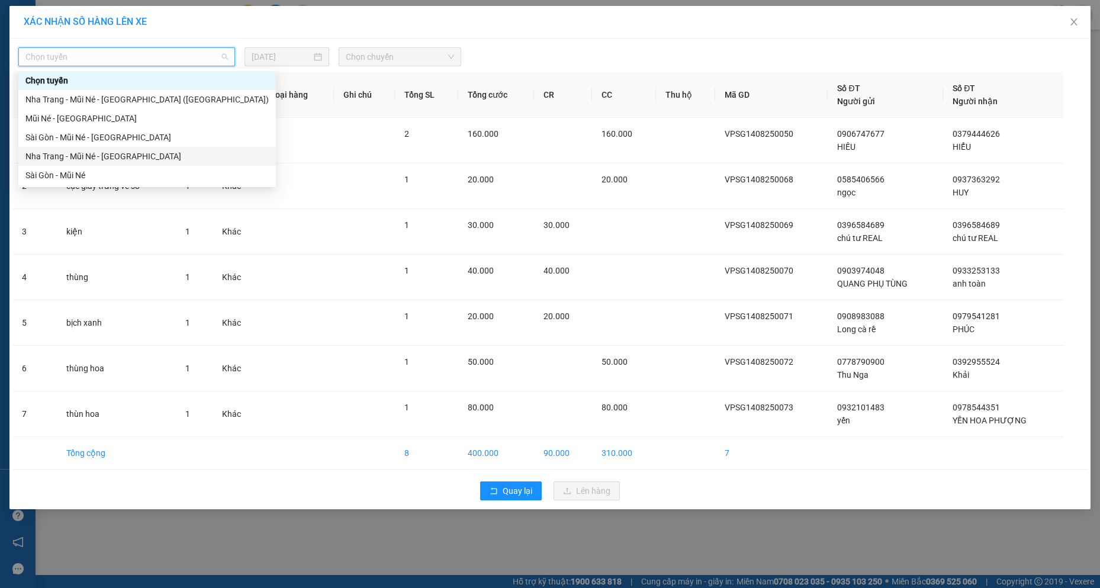
click at [134, 165] on div "Nha Trang - Mũi Né - Sài Gòn" at bounding box center [147, 156] width 258 height 19
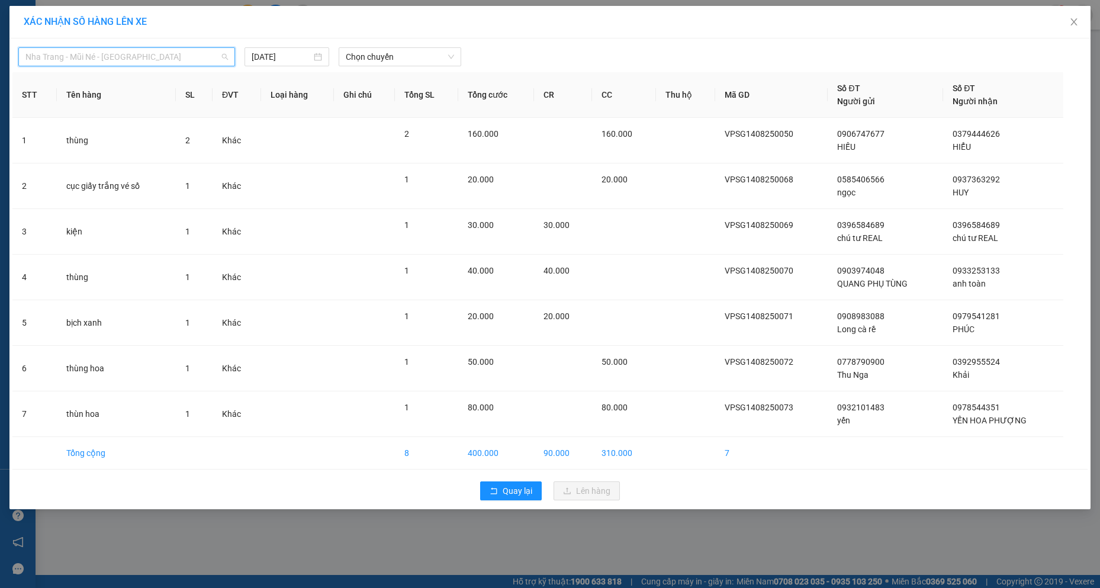
drag, startPoint x: 178, startPoint y: 64, endPoint x: 190, endPoint y: 114, distance: 51.7
click at [178, 63] on span "Nha Trang - Mũi Né - Sài Gòn" at bounding box center [126, 57] width 203 height 18
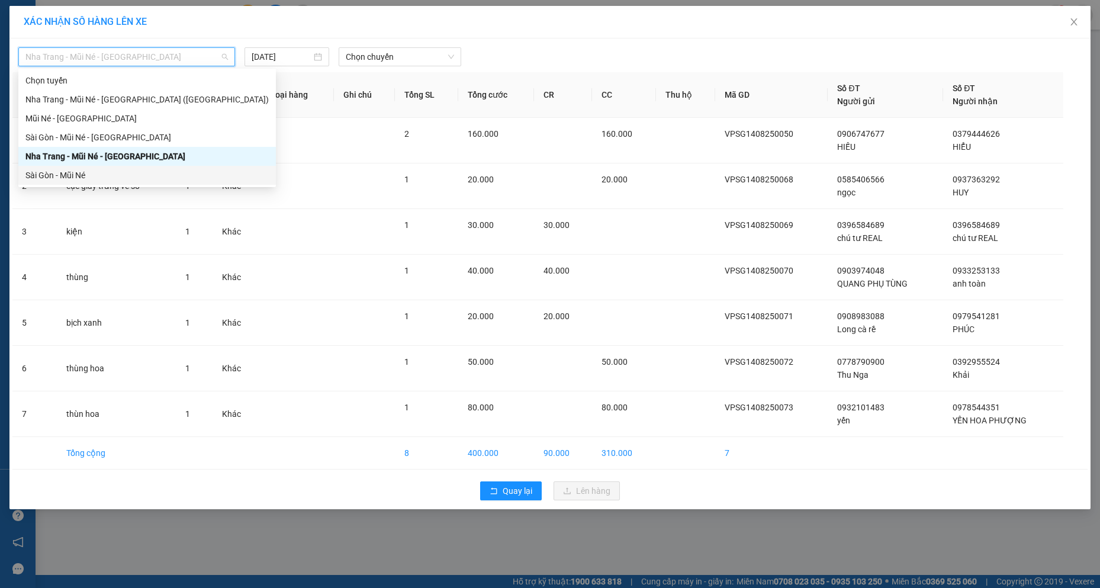
click at [155, 178] on div "Sài Gòn - Mũi Né" at bounding box center [146, 175] width 243 height 13
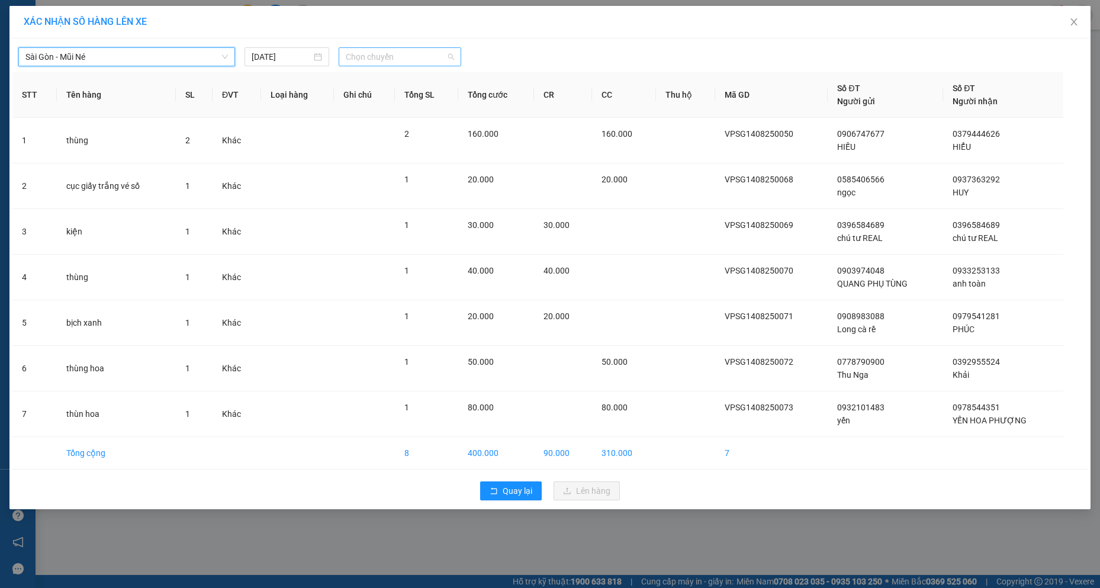
click at [432, 66] on div "Chọn chuyến" at bounding box center [400, 56] width 123 height 19
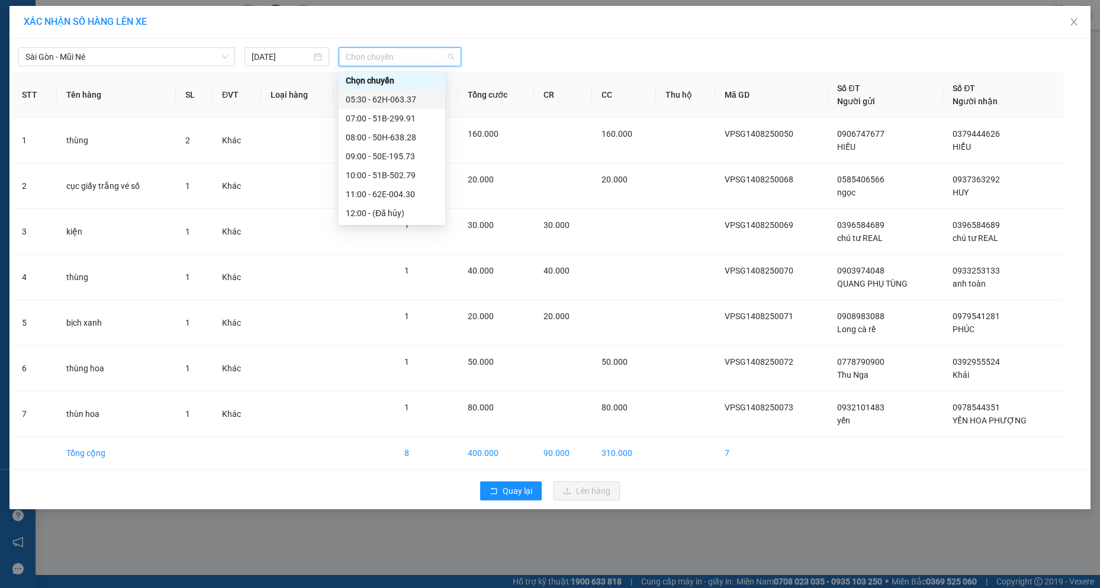
scroll to position [152, 0]
click at [397, 217] on div "23:30 (TC) - 50H-638.28" at bounding box center [392, 213] width 92 height 13
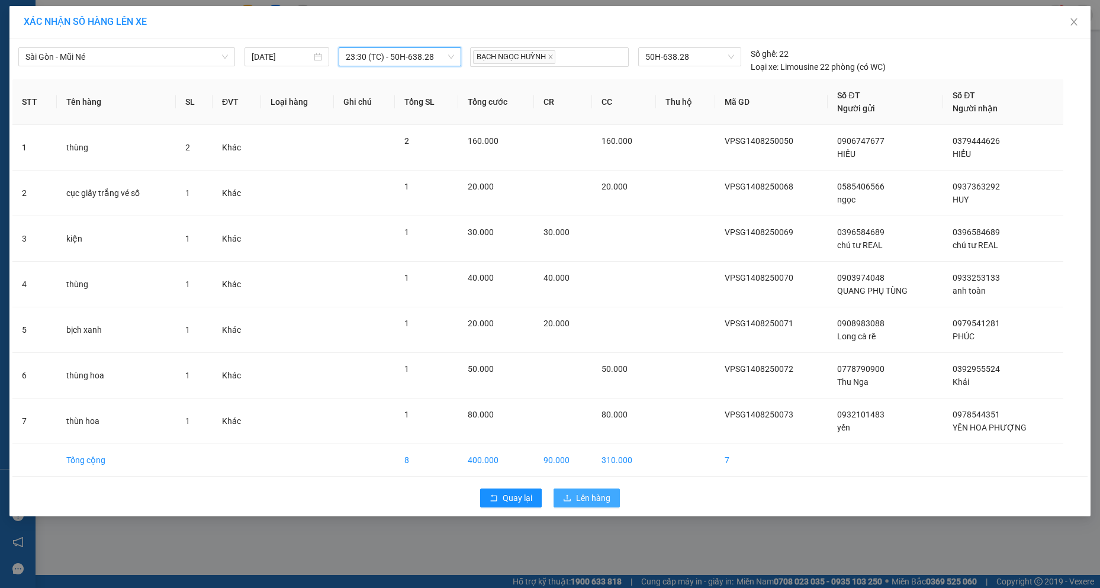
click at [584, 505] on button "Lên hàng" at bounding box center [587, 498] width 66 height 19
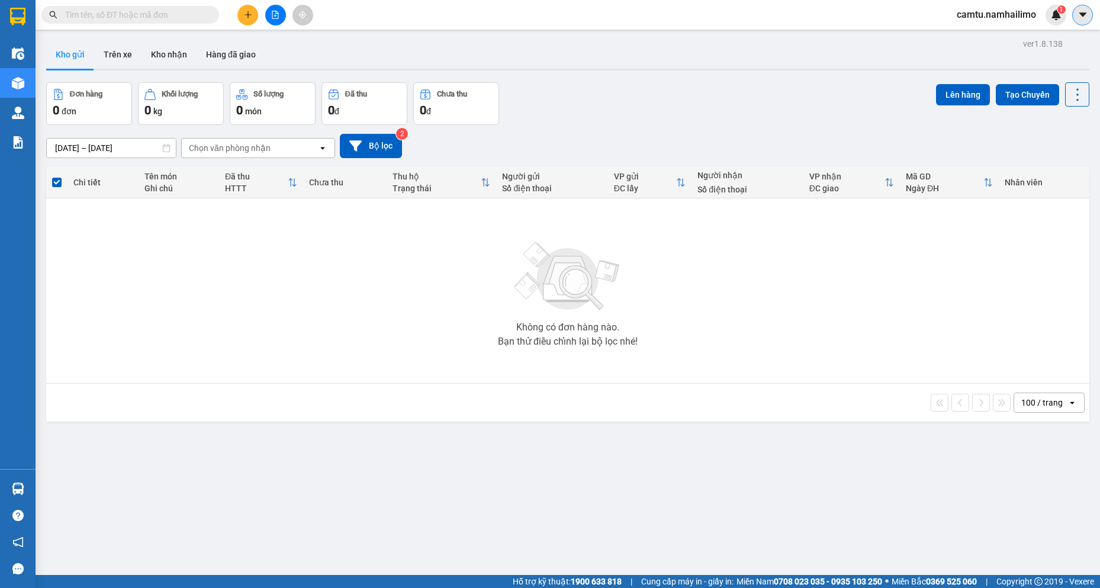
click at [1087, 14] on icon "caret-down" at bounding box center [1083, 14] width 11 height 11
click at [985, 12] on span "camtu.namhailimo" at bounding box center [997, 14] width 98 height 15
click at [1003, 36] on span "Đăng xuất" at bounding box center [1002, 36] width 73 height 13
